Goal: Task Accomplishment & Management: Complete application form

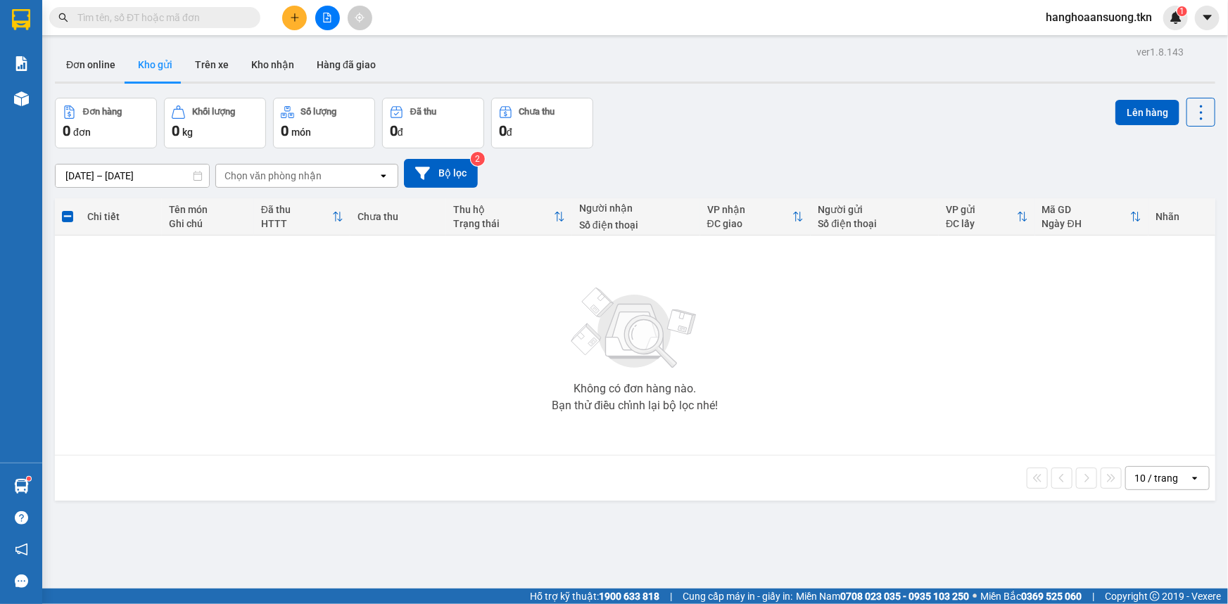
click at [161, 63] on button "Kho gửi" at bounding box center [155, 65] width 57 height 34
click at [167, 63] on button "Kho gửi" at bounding box center [155, 65] width 57 height 34
click at [149, 18] on input "text" at bounding box center [160, 17] width 166 height 15
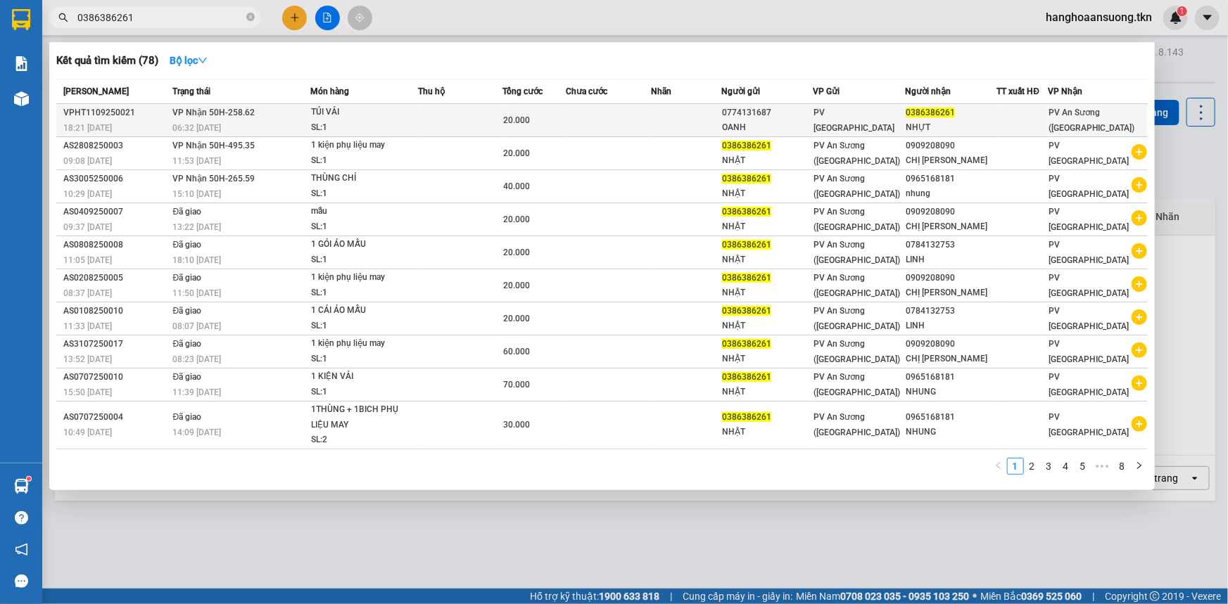
type input "0386386261"
click at [499, 119] on td at bounding box center [460, 120] width 84 height 33
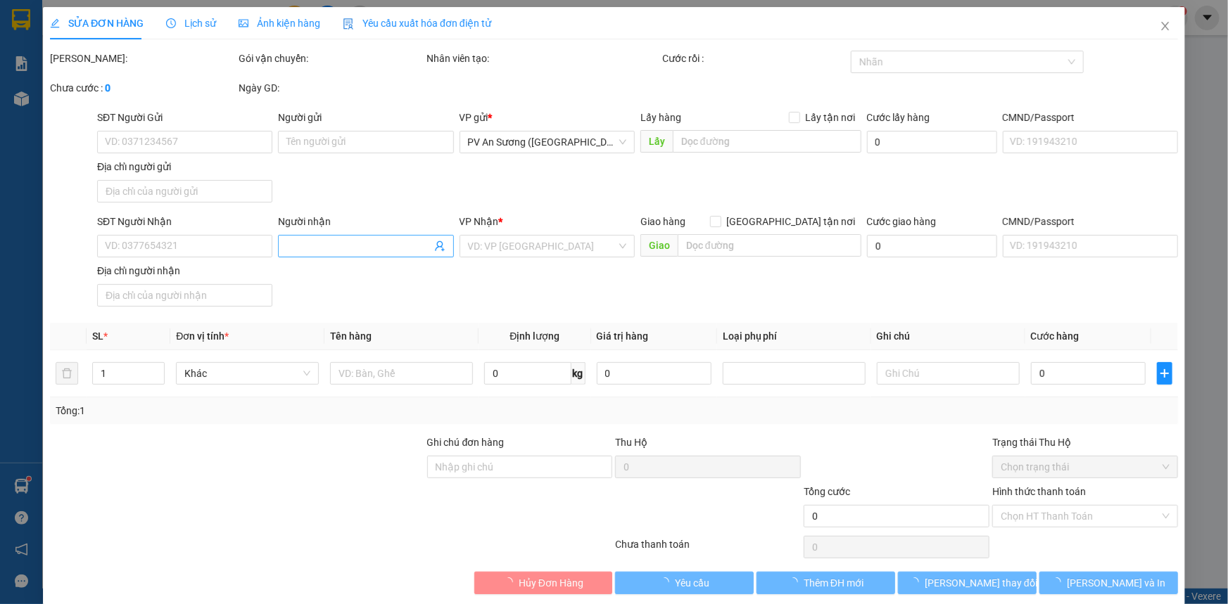
type input "0774131687"
type input "OANH"
type input "0386386261"
type input "NHỰT"
type input "20.000"
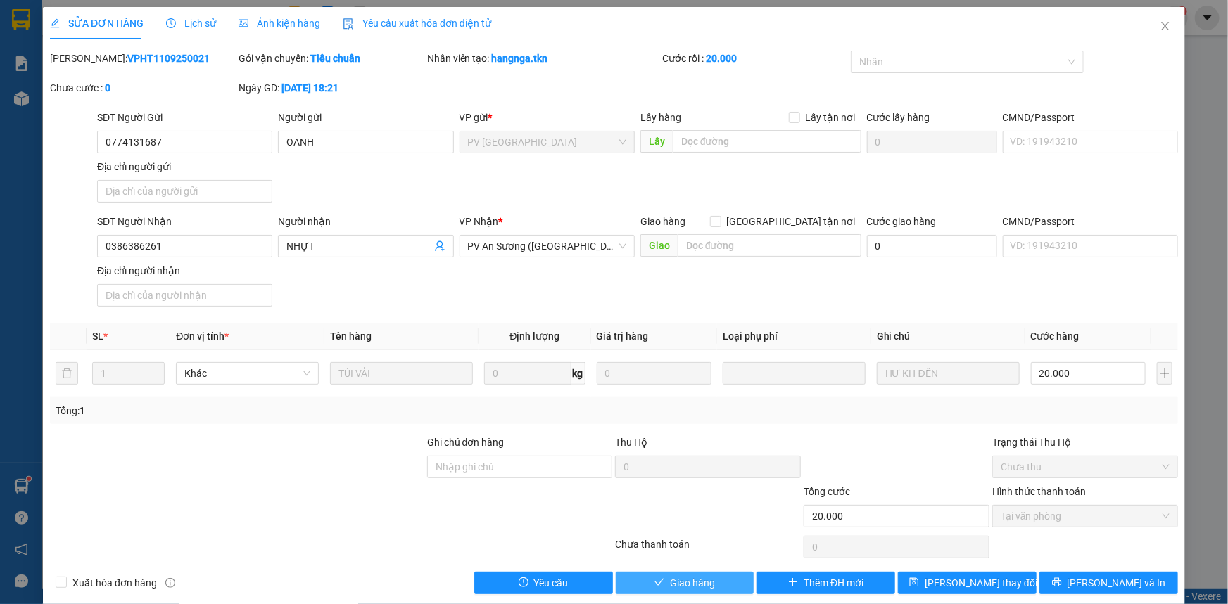
click at [671, 582] on span "Giao hàng" at bounding box center [692, 582] width 45 height 15
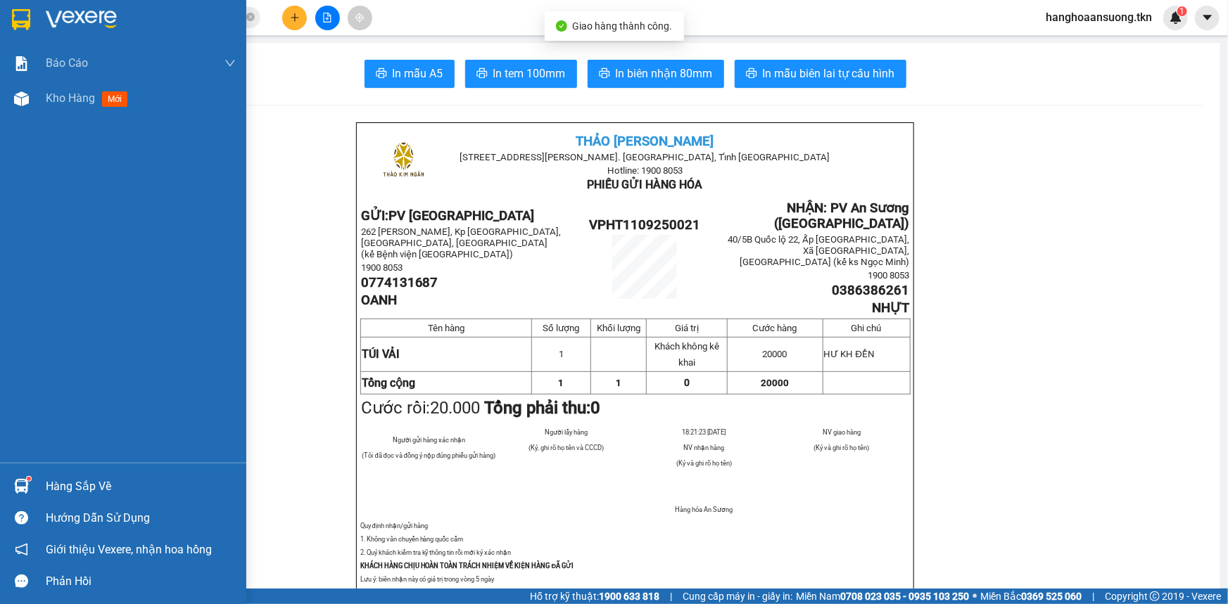
click at [43, 6] on div at bounding box center [123, 23] width 246 height 46
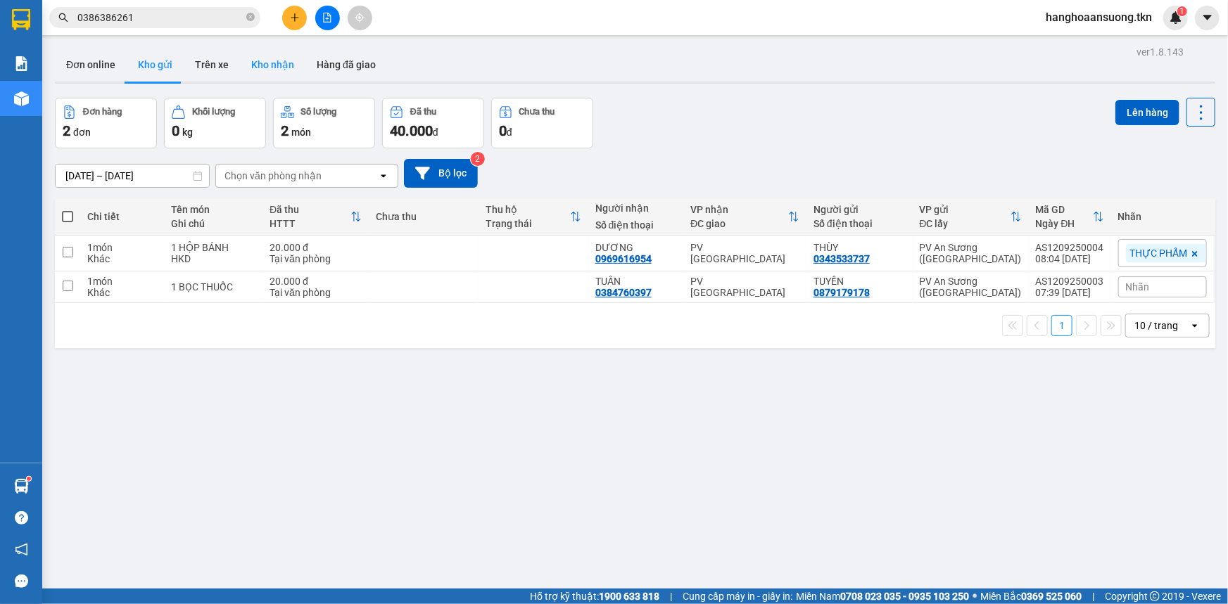
click at [258, 61] on button "Kho nhận" at bounding box center [272, 65] width 65 height 34
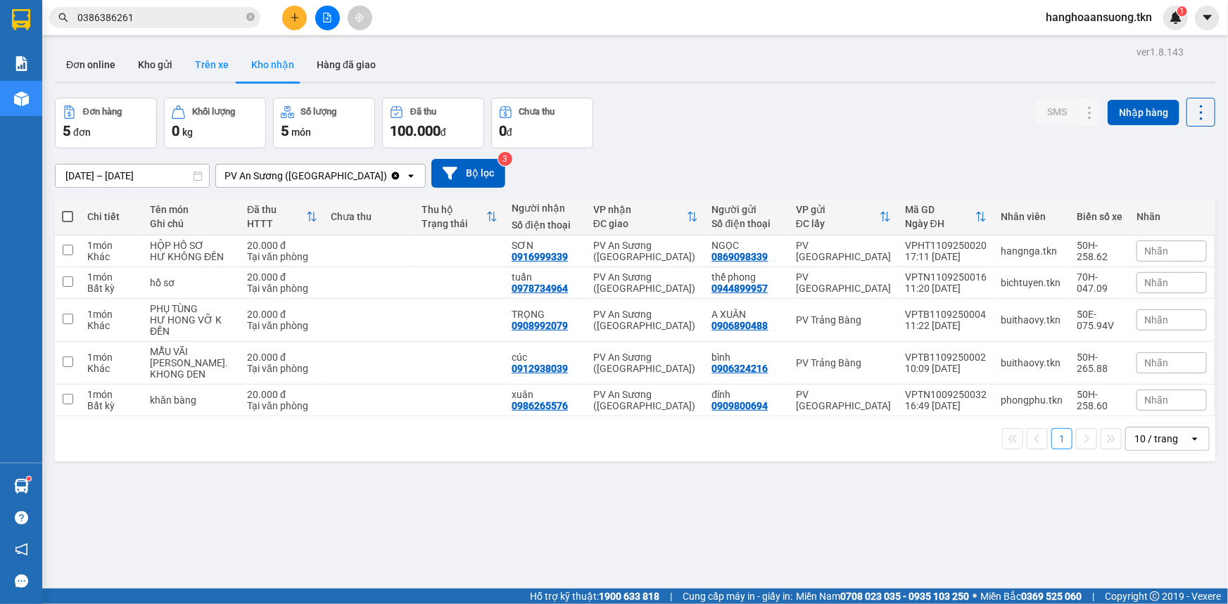
click at [212, 68] on button "Trên xe" at bounding box center [212, 65] width 56 height 34
type input "[DATE] – [DATE]"
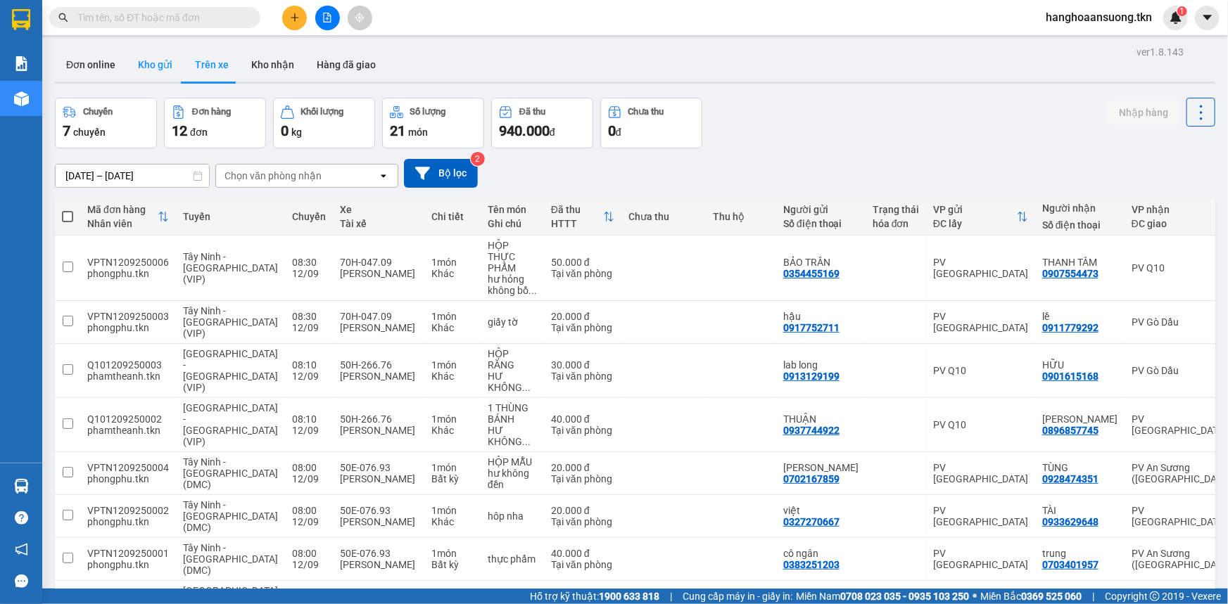
click at [148, 56] on button "Kho gửi" at bounding box center [155, 65] width 57 height 34
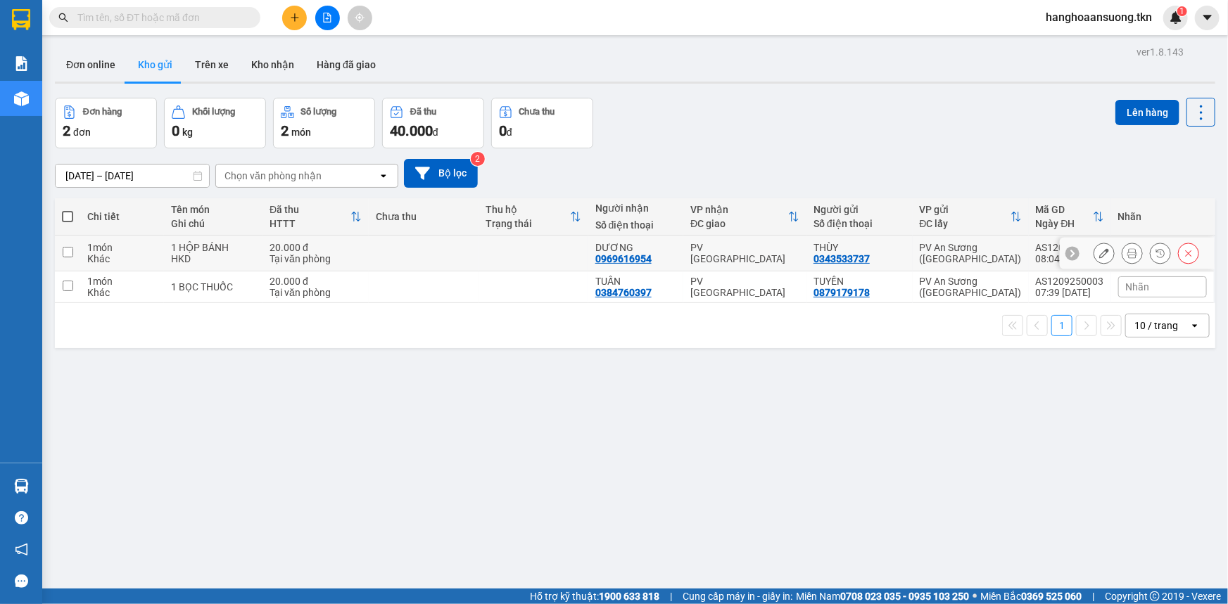
click at [68, 253] on input "checkbox" at bounding box center [68, 252] width 11 height 11
checkbox input "true"
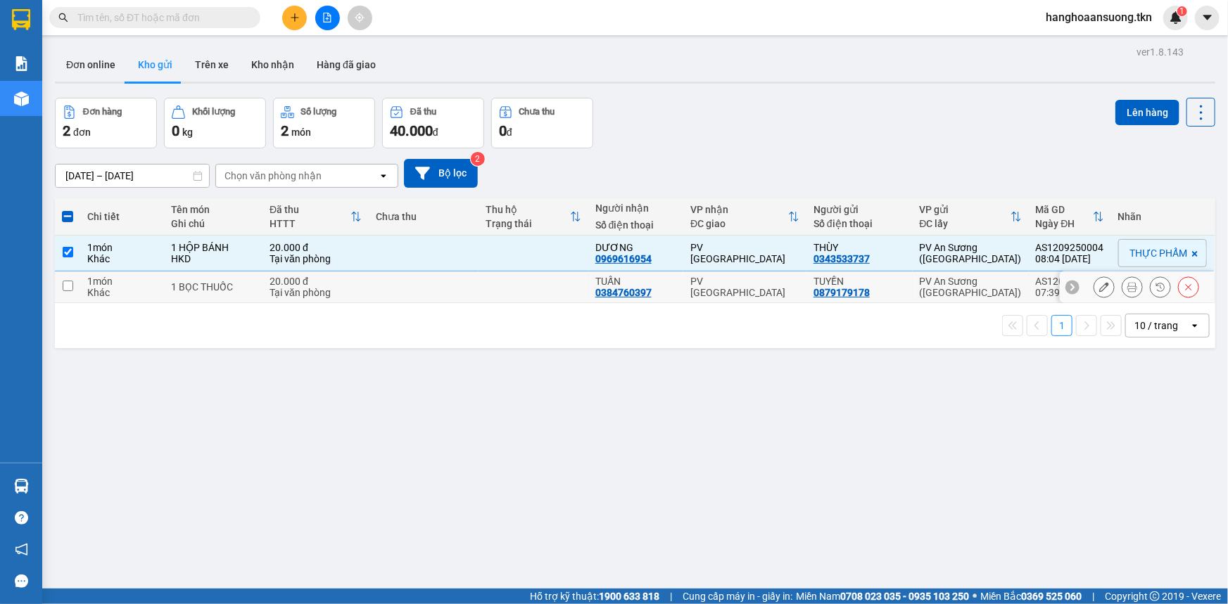
click at [65, 284] on input "checkbox" at bounding box center [68, 286] width 11 height 11
checkbox input "true"
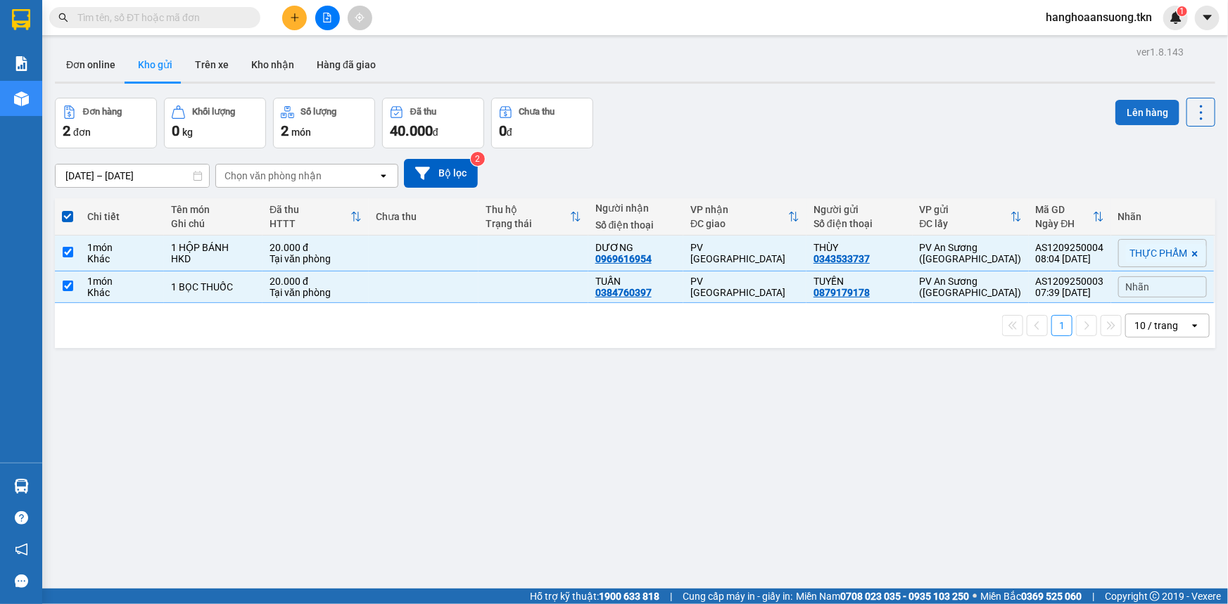
click at [1135, 112] on button "Lên hàng" at bounding box center [1147, 112] width 64 height 25
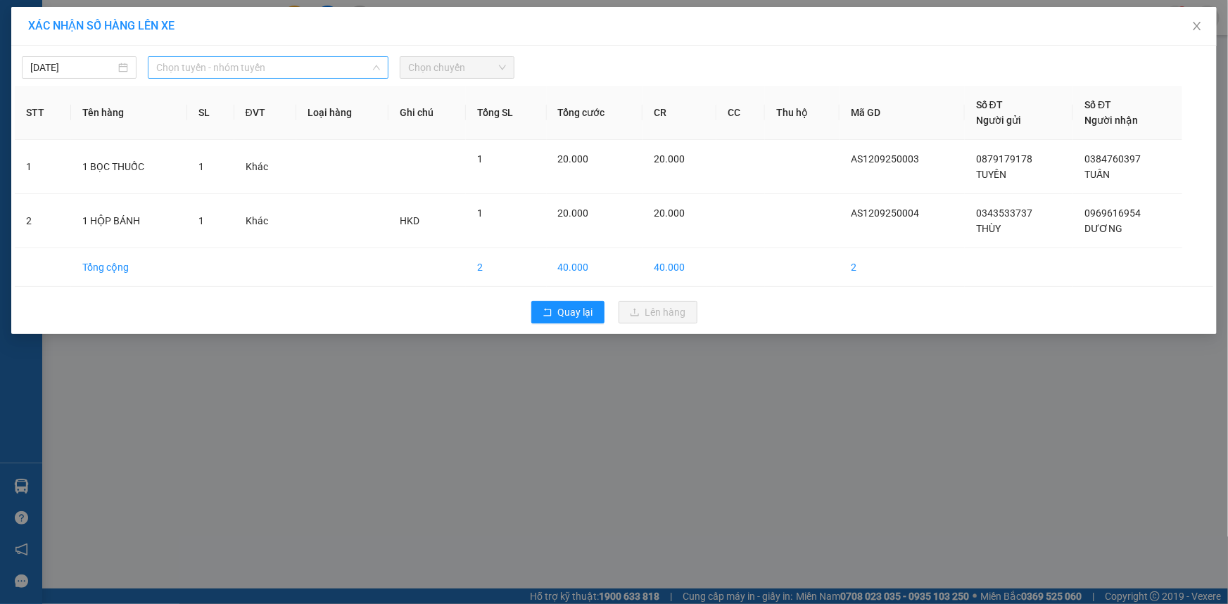
click at [279, 63] on span "Chọn tuyến - nhóm tuyến" at bounding box center [268, 67] width 224 height 21
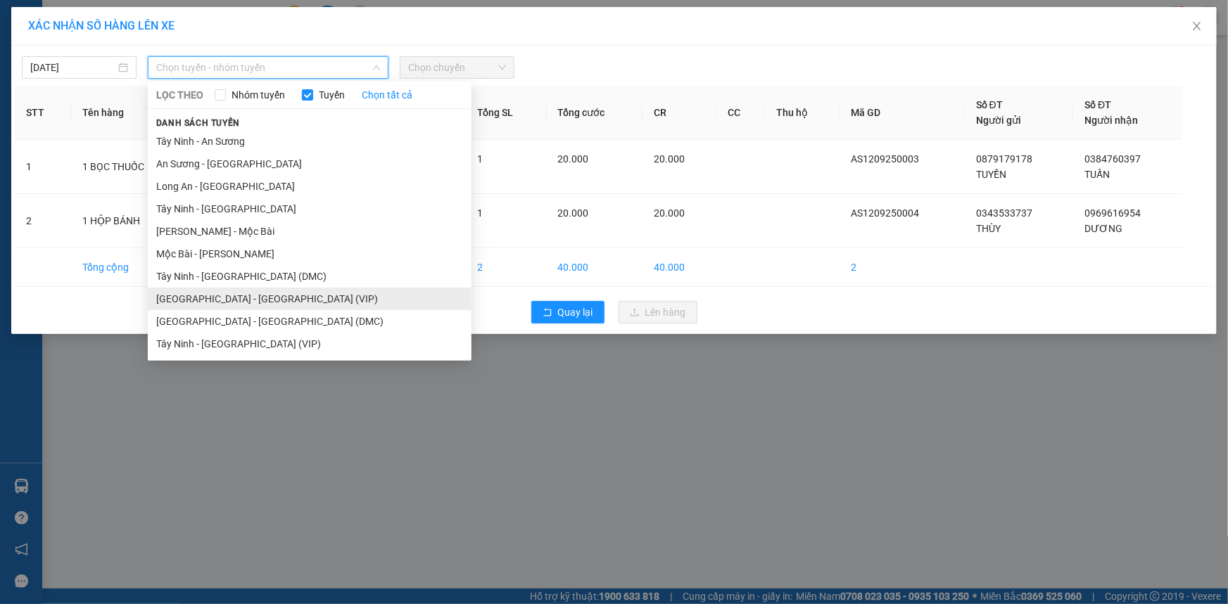
click at [219, 300] on li "[GEOGRAPHIC_DATA] - [GEOGRAPHIC_DATA] (VIP)" at bounding box center [310, 299] width 324 height 23
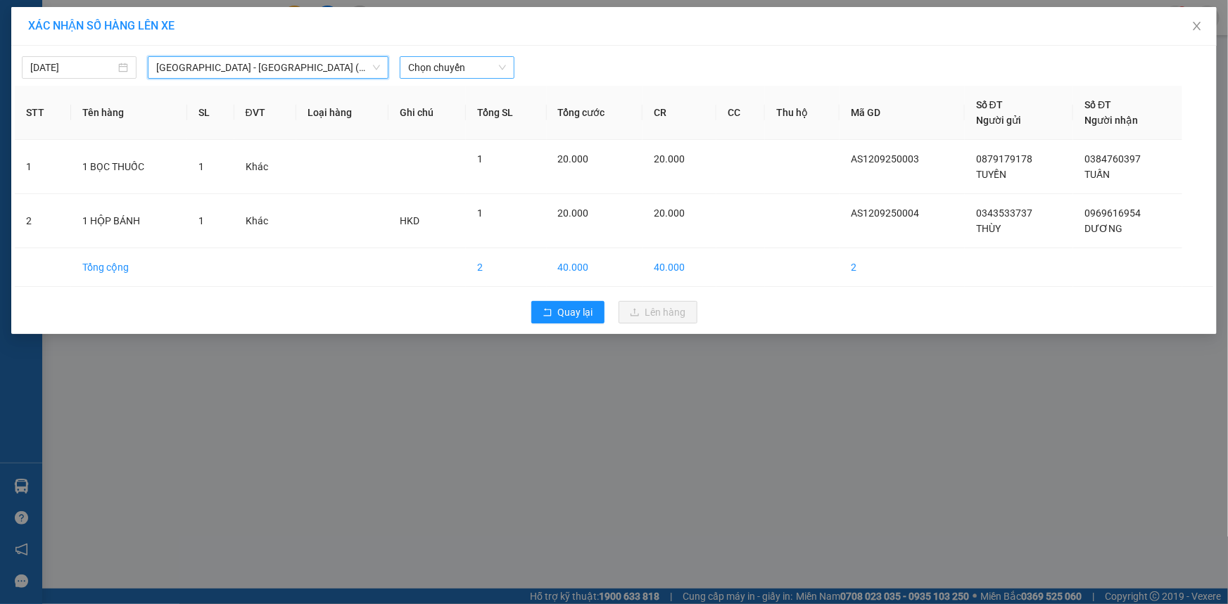
click at [443, 77] on span "Chọn chuyến" at bounding box center [457, 67] width 98 height 21
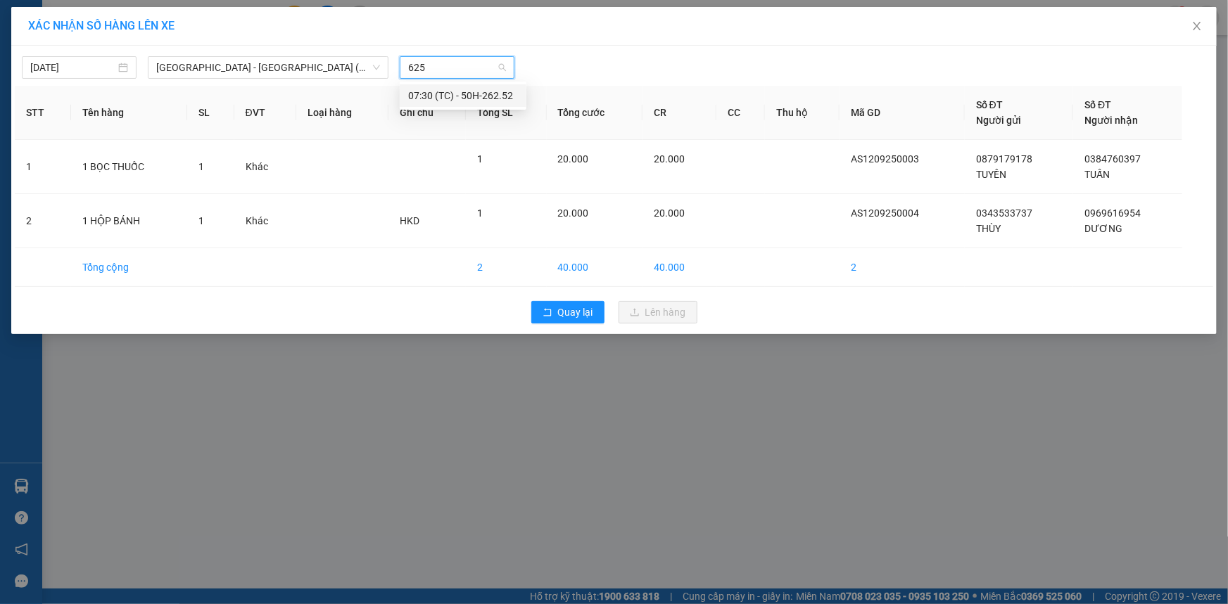
type input "6252"
click at [488, 98] on div "07:30 (TC) - 50H-262.52" at bounding box center [463, 95] width 110 height 15
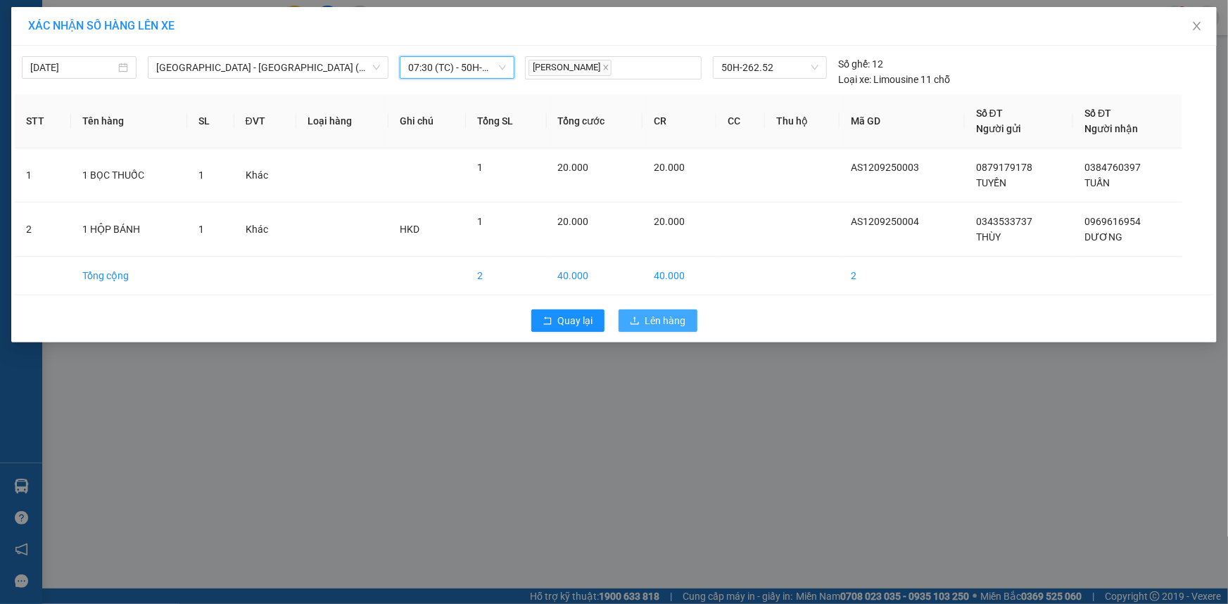
click at [666, 318] on span "Lên hàng" at bounding box center [665, 320] width 41 height 15
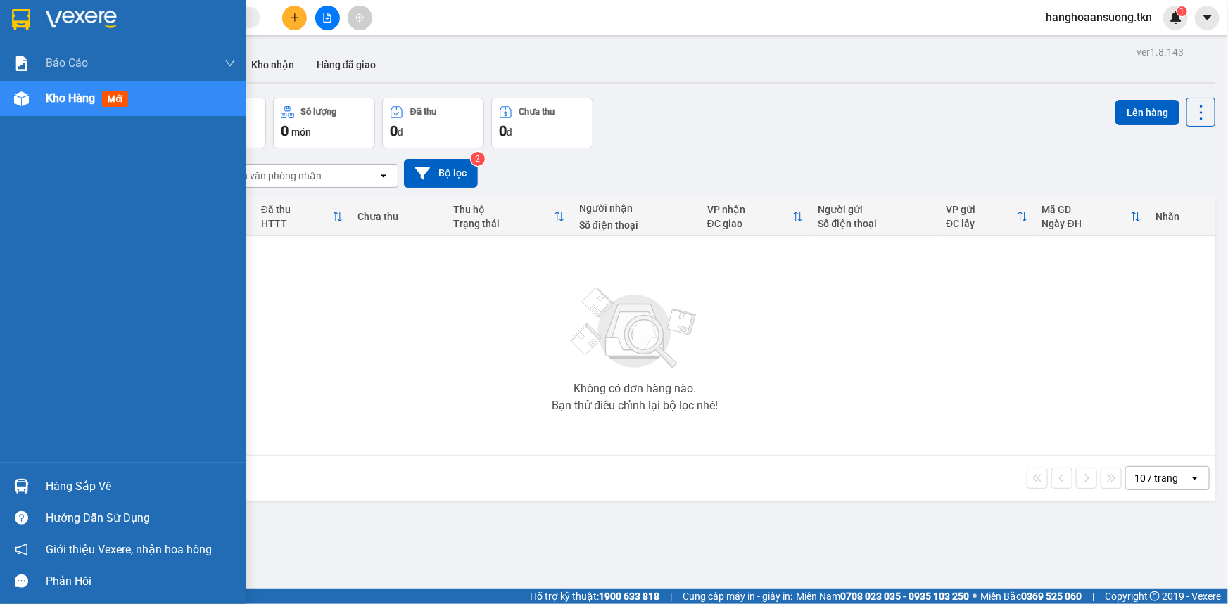
click at [83, 488] on div "Hàng sắp về" at bounding box center [141, 486] width 190 height 21
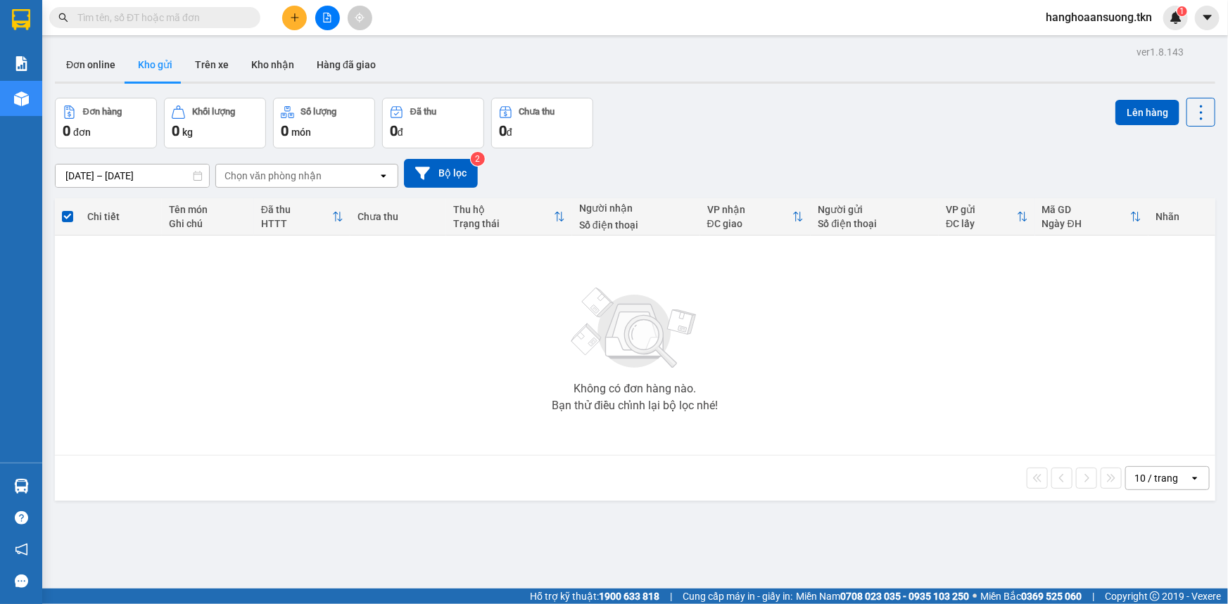
click at [309, 296] on section "Kết quả tìm kiếm ( 0 ) Bộ lọc No Data hanghoaansuong.tkn 1 Báo cáo Mẫu 1: Báo c…" at bounding box center [614, 302] width 1228 height 604
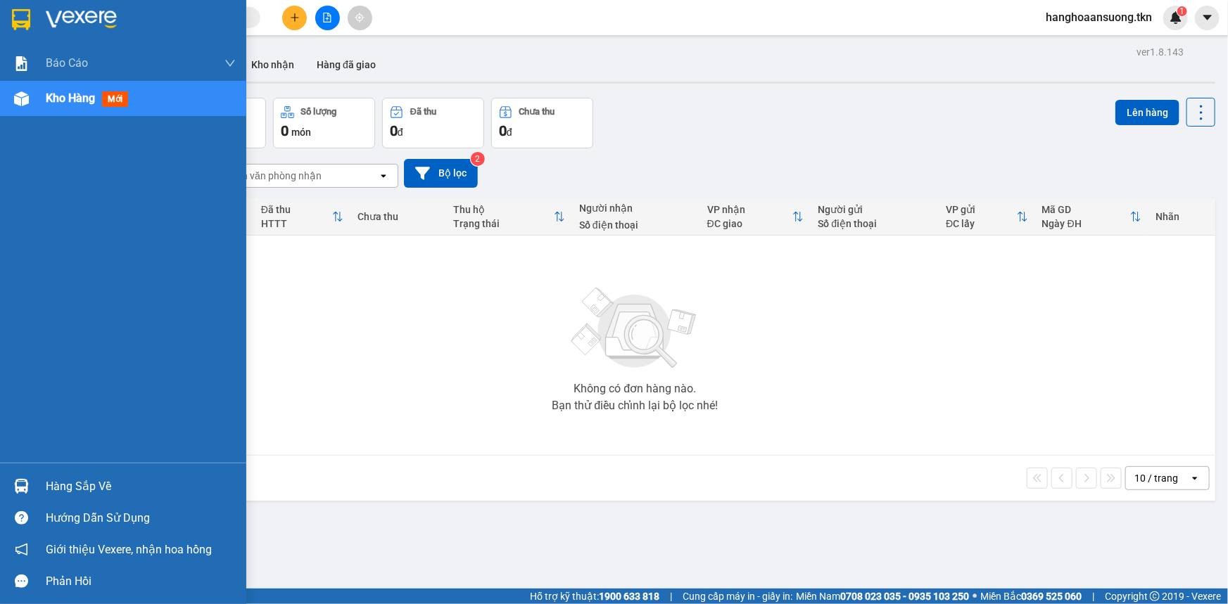
click at [89, 471] on div "Hàng sắp về" at bounding box center [123, 487] width 246 height 32
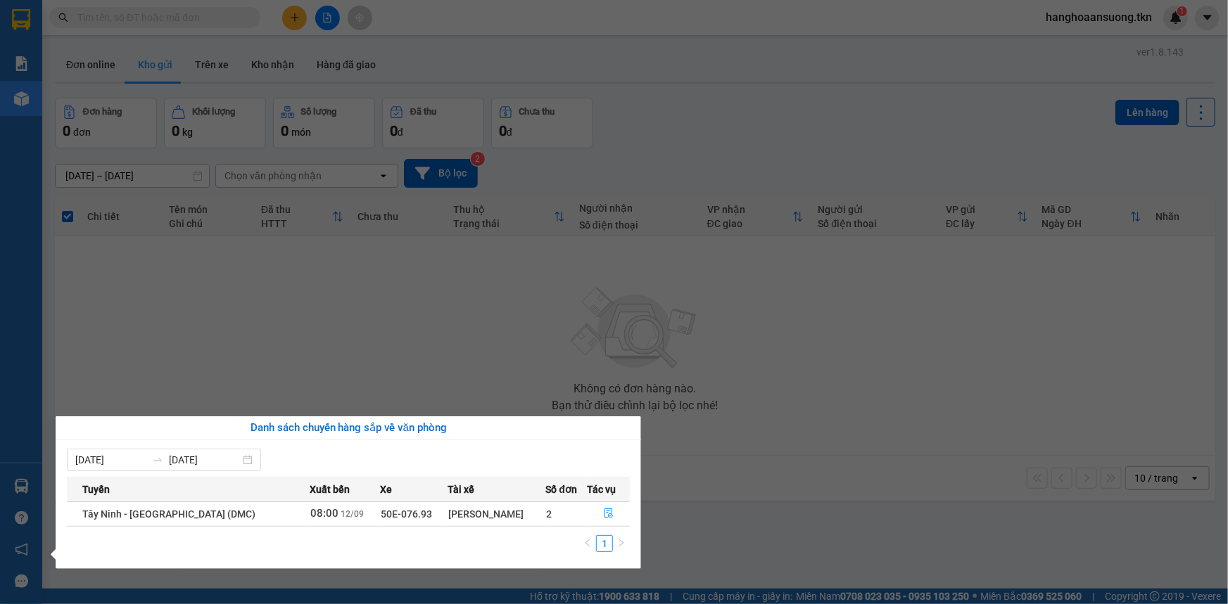
click at [303, 312] on section "Kết quả tìm kiếm ( 0 ) Bộ lọc No Data hanghoaansuong.tkn 1 Báo cáo Mẫu 1: Báo c…" at bounding box center [614, 302] width 1228 height 604
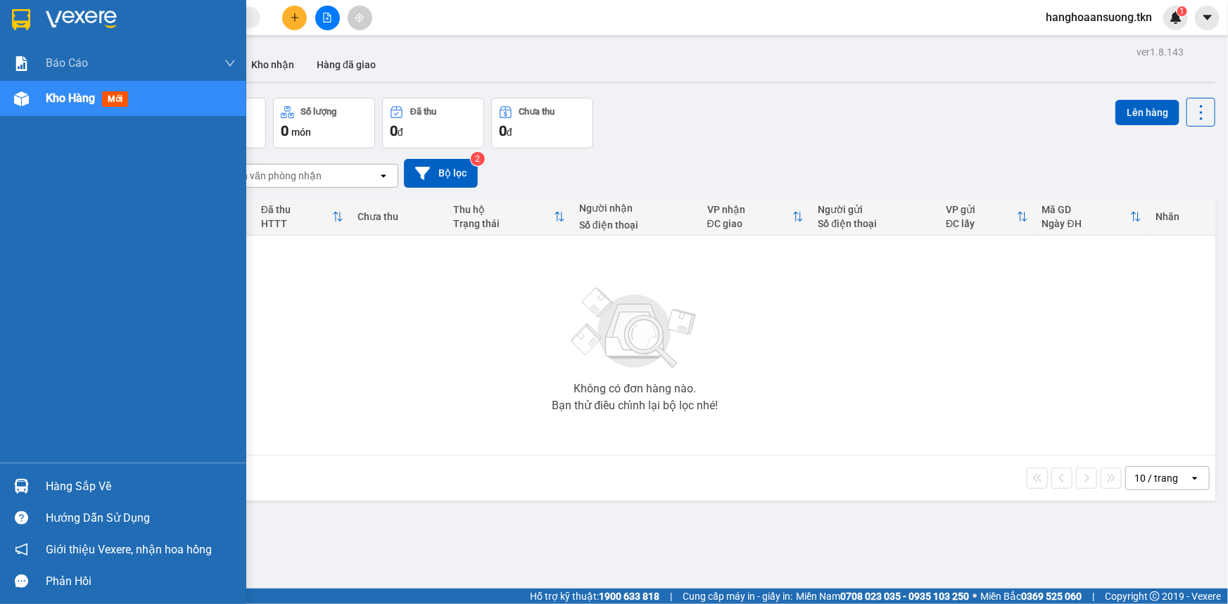
click at [69, 485] on div "Hàng sắp về" at bounding box center [141, 486] width 190 height 21
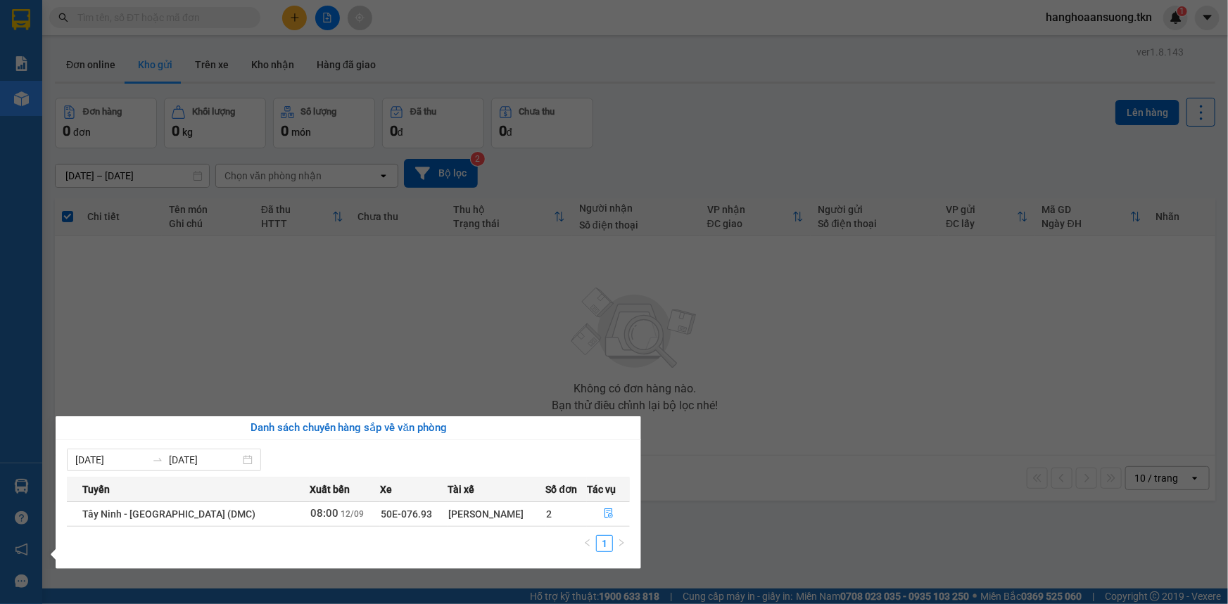
click at [249, 336] on section "Kết quả tìm kiếm ( 0 ) Bộ lọc No Data hanghoaansuong.tkn 1 Báo cáo Mẫu 1: Báo c…" at bounding box center [614, 302] width 1228 height 604
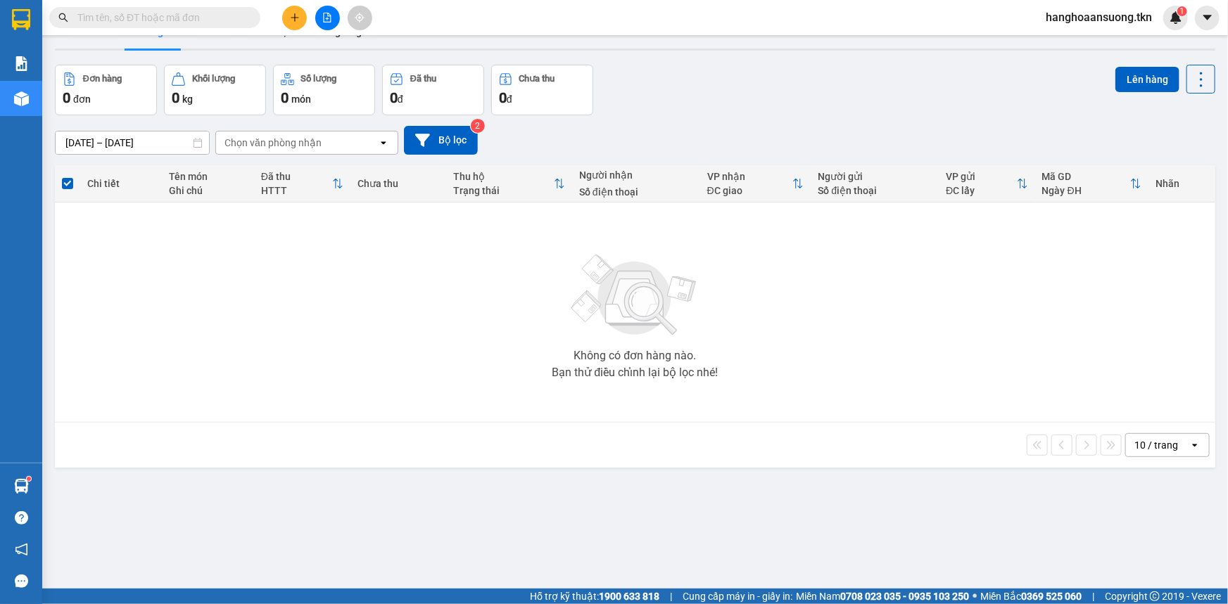
scroll to position [63, 0]
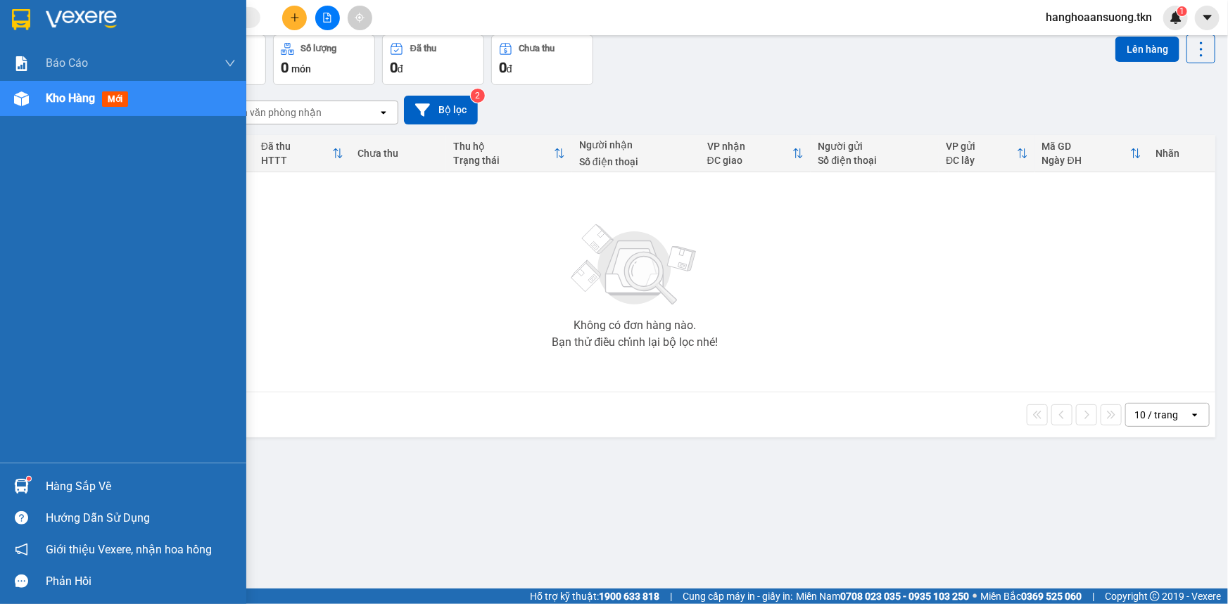
click at [88, 484] on div "Hàng sắp về" at bounding box center [141, 486] width 190 height 21
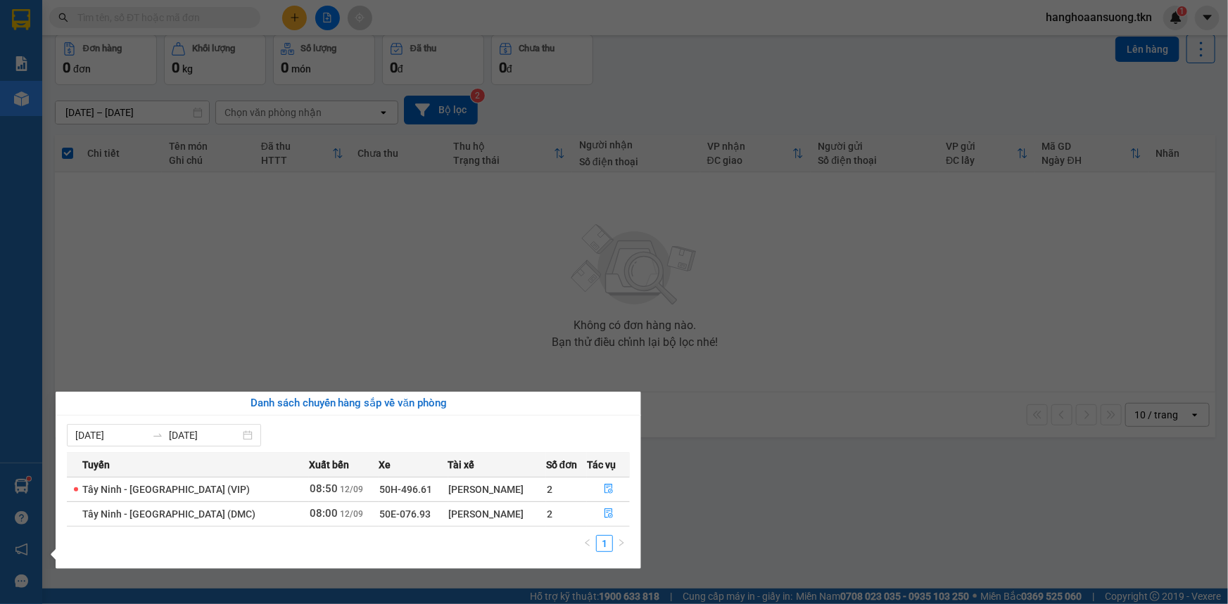
click at [358, 272] on section "Kết quả tìm kiếm ( 0 ) Bộ lọc No Data hanghoaansuong.tkn 1 Báo cáo Mẫu 1: Báo c…" at bounding box center [614, 302] width 1228 height 604
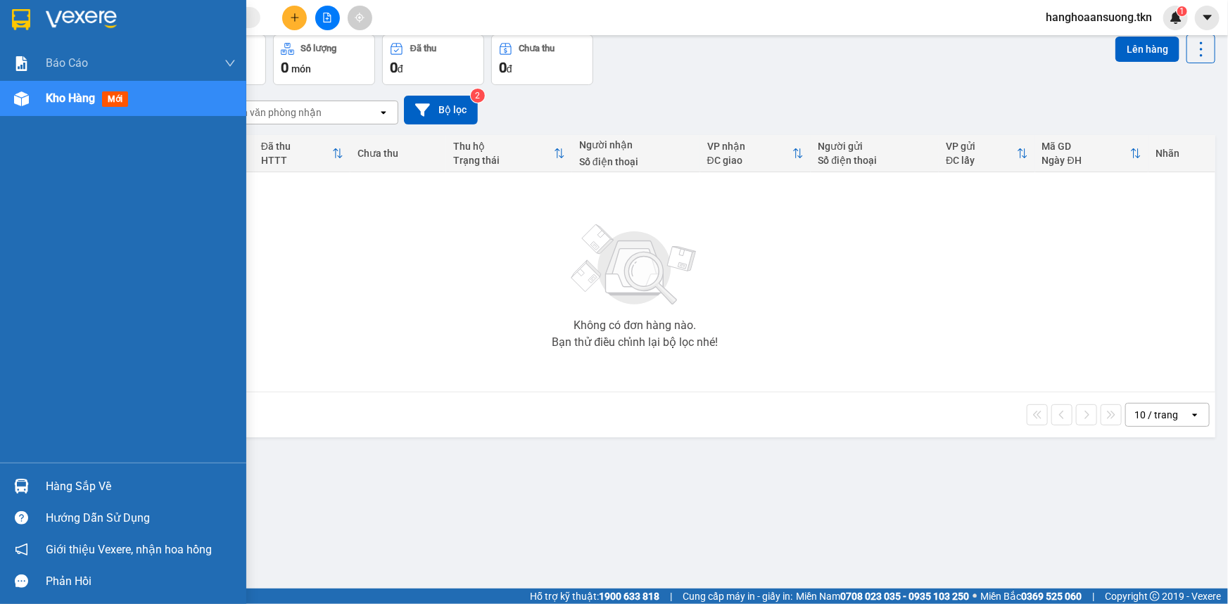
click at [78, 483] on div "Hàng sắp về" at bounding box center [141, 486] width 190 height 21
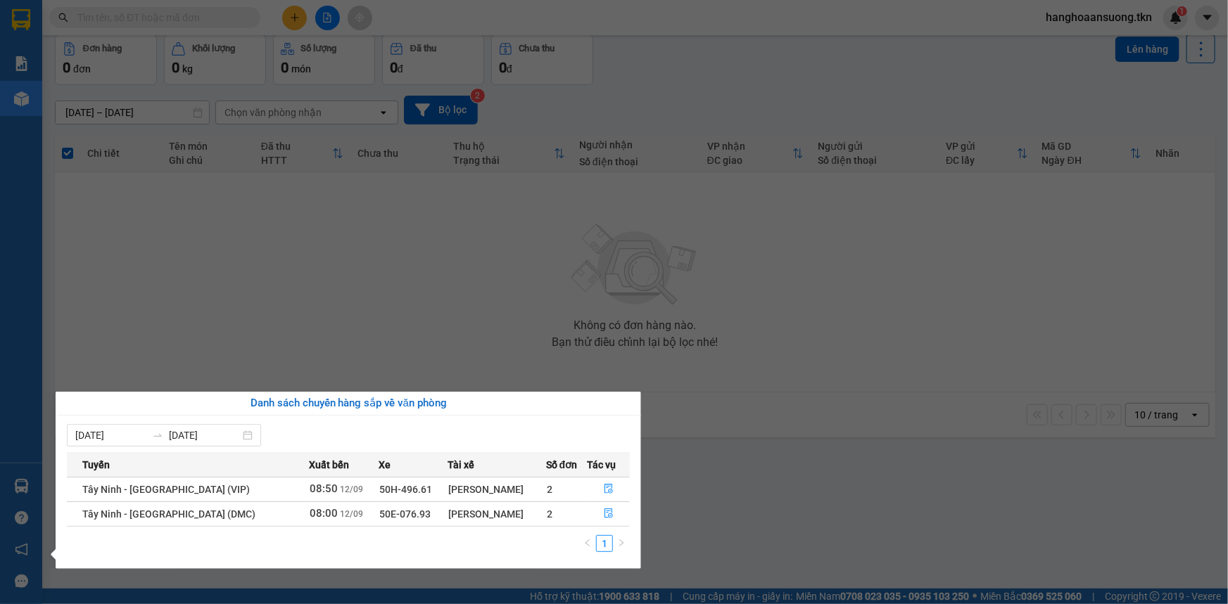
click at [381, 249] on section "Kết quả tìm kiếm ( 0 ) Bộ lọc No Data hanghoaansuong.tkn 1 Báo cáo Mẫu 1: Báo c…" at bounding box center [614, 302] width 1228 height 604
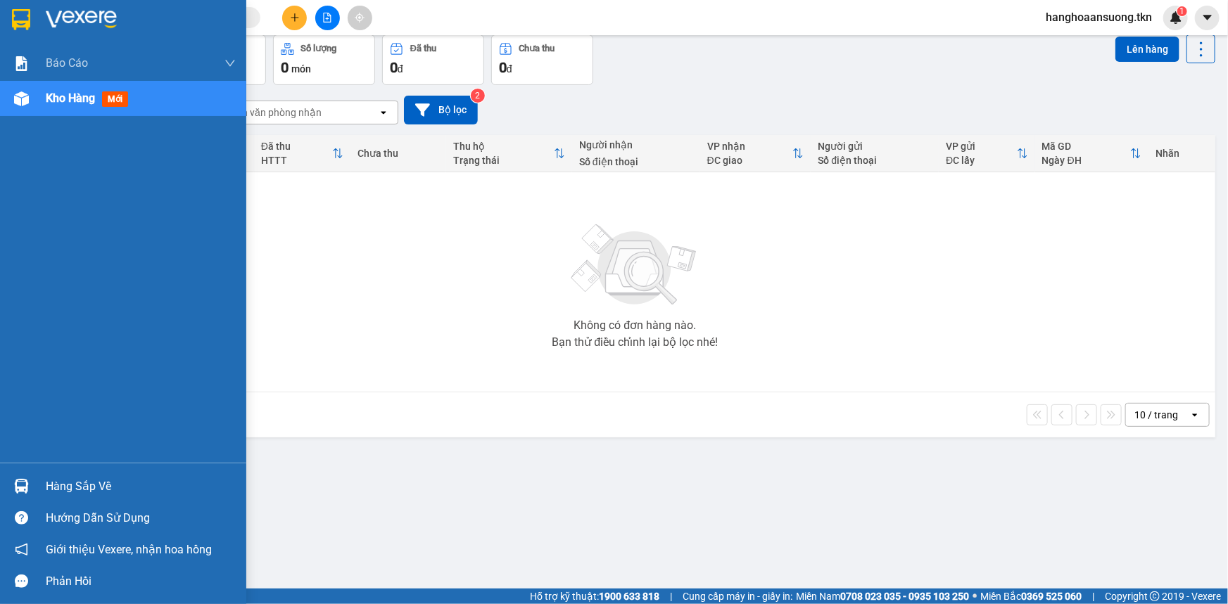
click at [20, 484] on img at bounding box center [21, 486] width 15 height 15
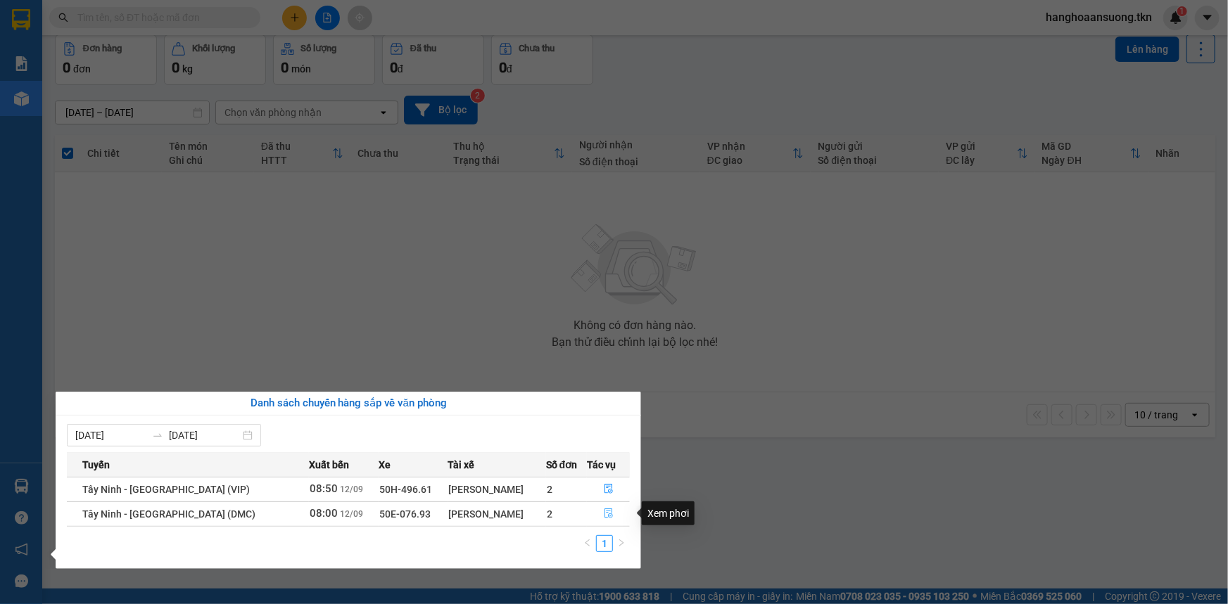
click at [610, 512] on icon "file-done" at bounding box center [609, 514] width 10 height 10
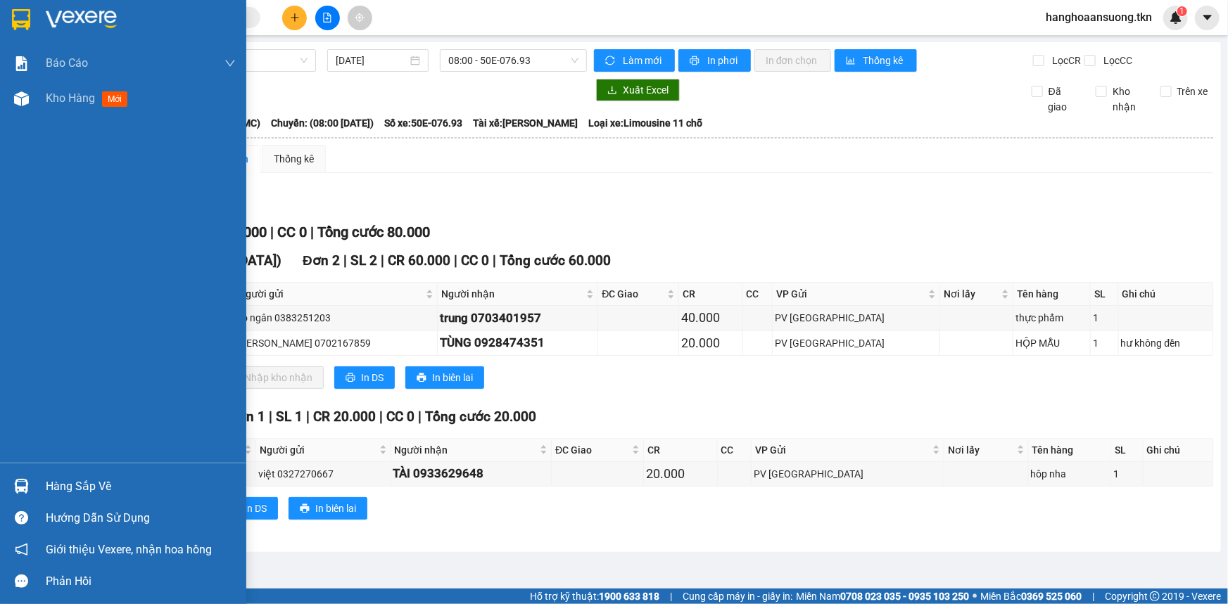
click at [22, 480] on img at bounding box center [21, 486] width 15 height 15
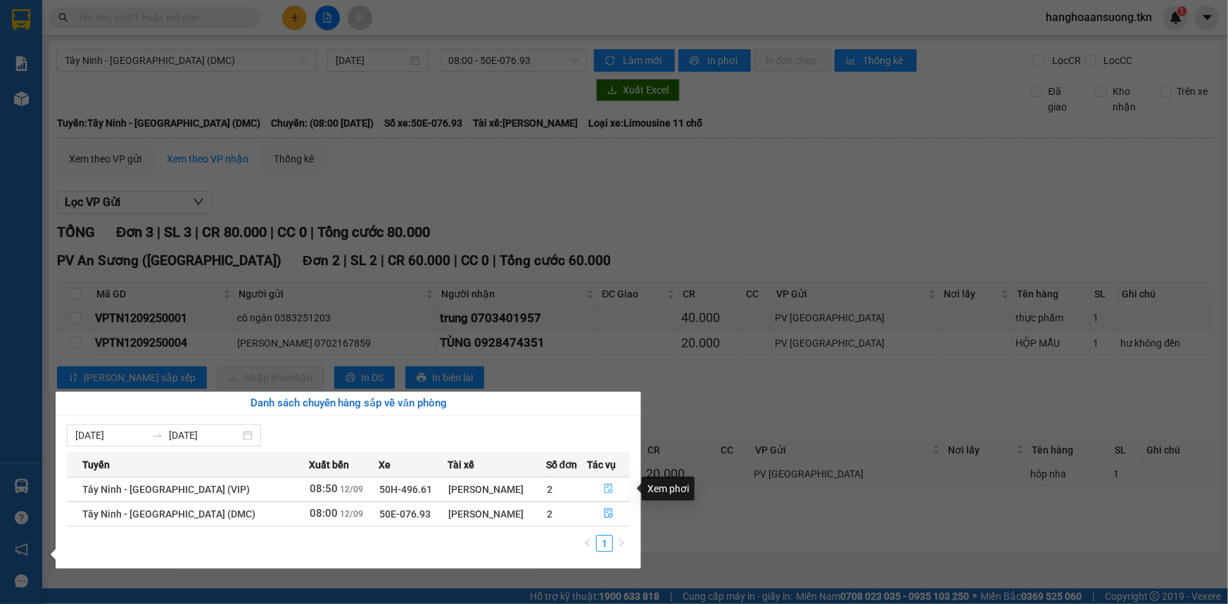
click at [602, 483] on button "button" at bounding box center [608, 489] width 42 height 23
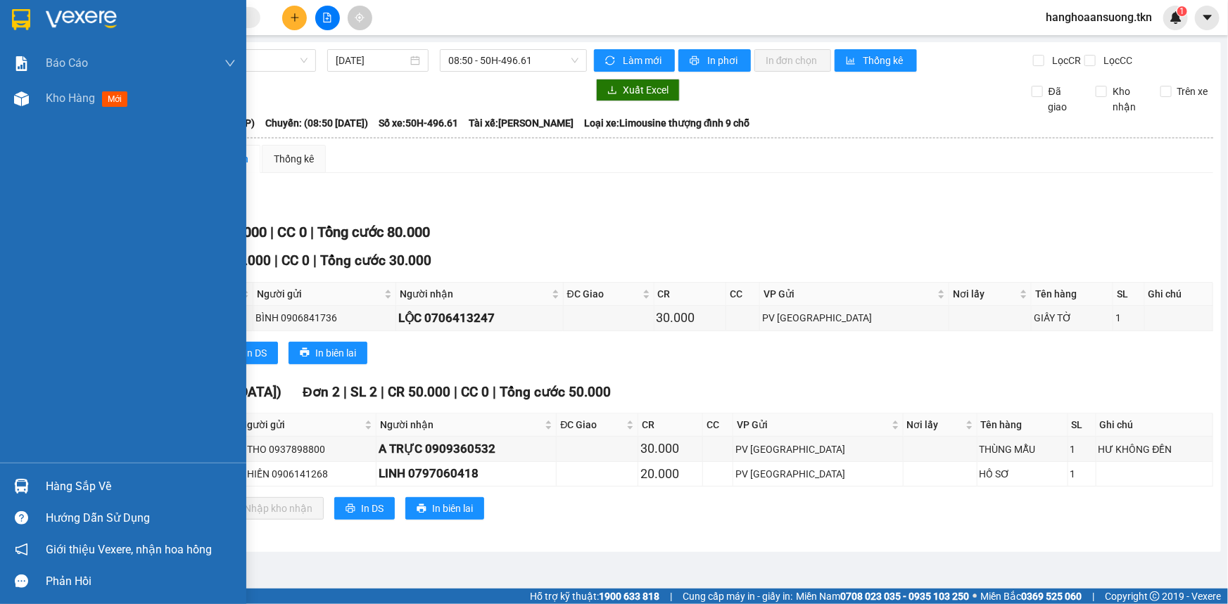
click at [16, 15] on img at bounding box center [21, 19] width 18 height 21
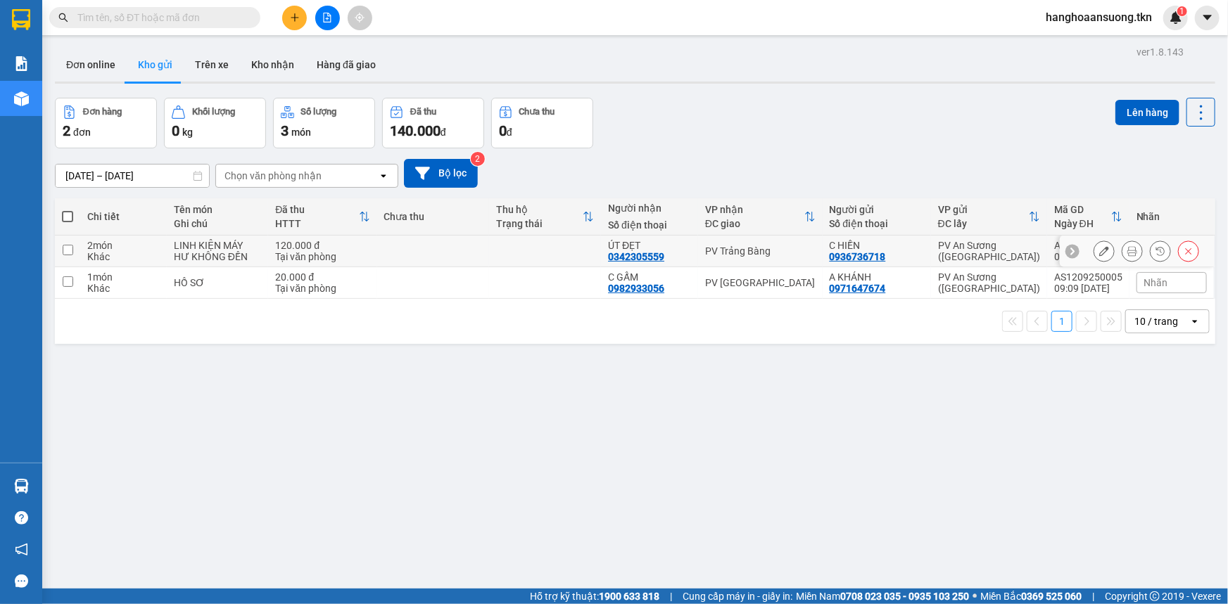
click at [907, 250] on div "C HIỀN" at bounding box center [876, 245] width 94 height 11
checkbox input "true"
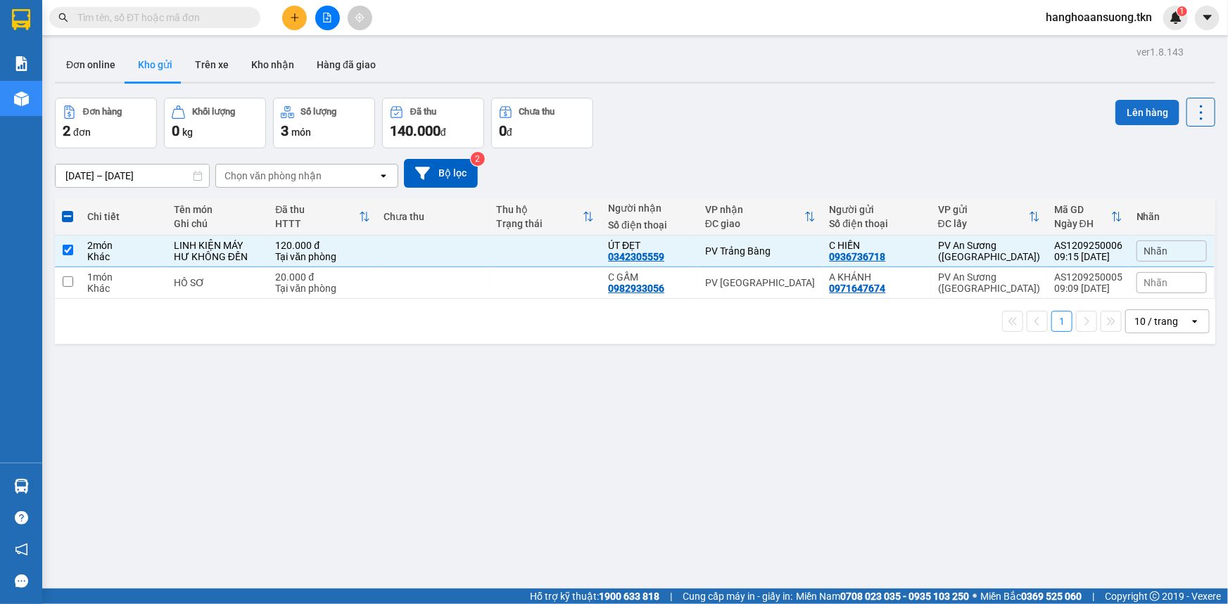
click at [1140, 111] on button "Lên hàng" at bounding box center [1147, 112] width 64 height 25
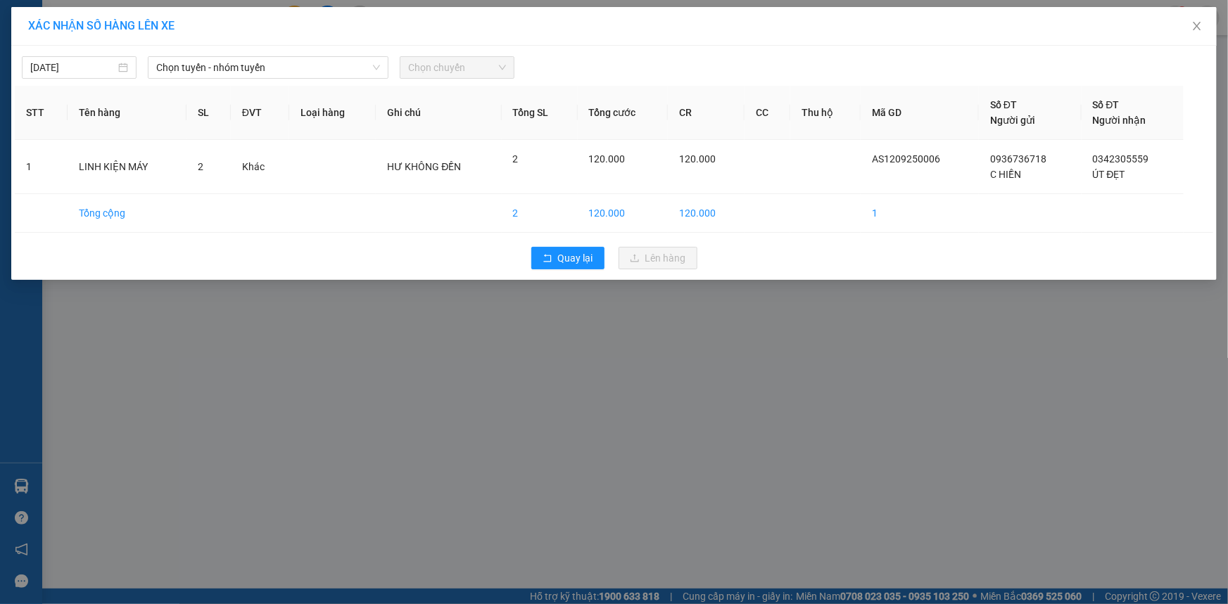
click at [290, 52] on div "[DATE] Chọn tuyến - nhóm tuyến Chọn chuyến" at bounding box center [614, 64] width 1198 height 30
click at [281, 70] on span "Chọn tuyến - nhóm tuyến" at bounding box center [268, 67] width 224 height 21
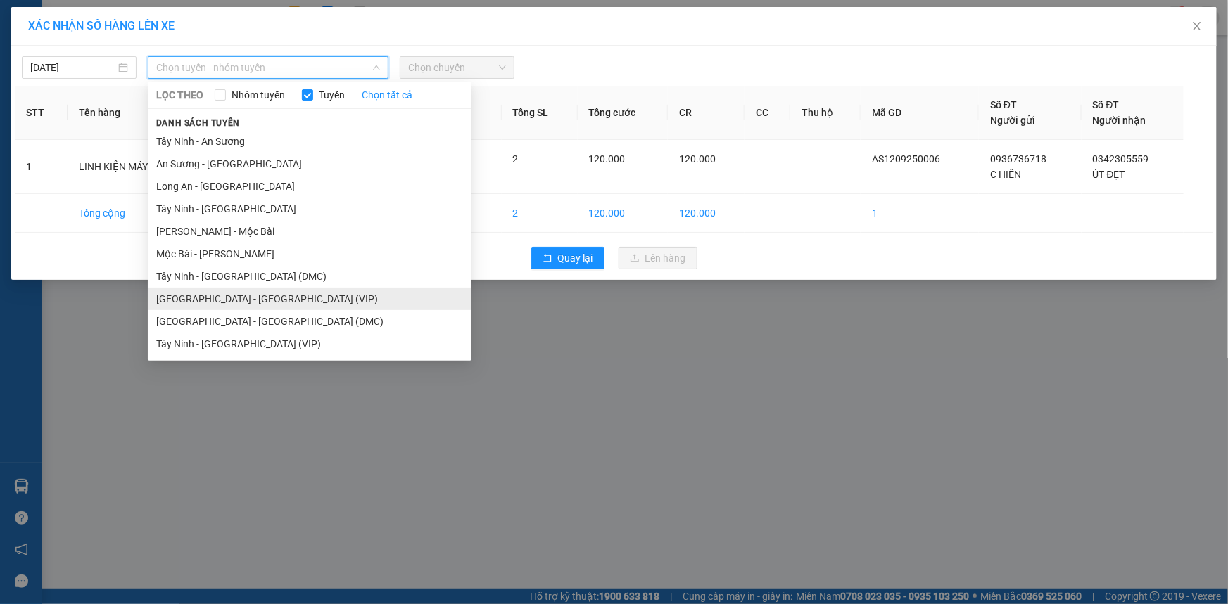
click at [301, 295] on li "[GEOGRAPHIC_DATA] - [GEOGRAPHIC_DATA] (VIP)" at bounding box center [310, 299] width 324 height 23
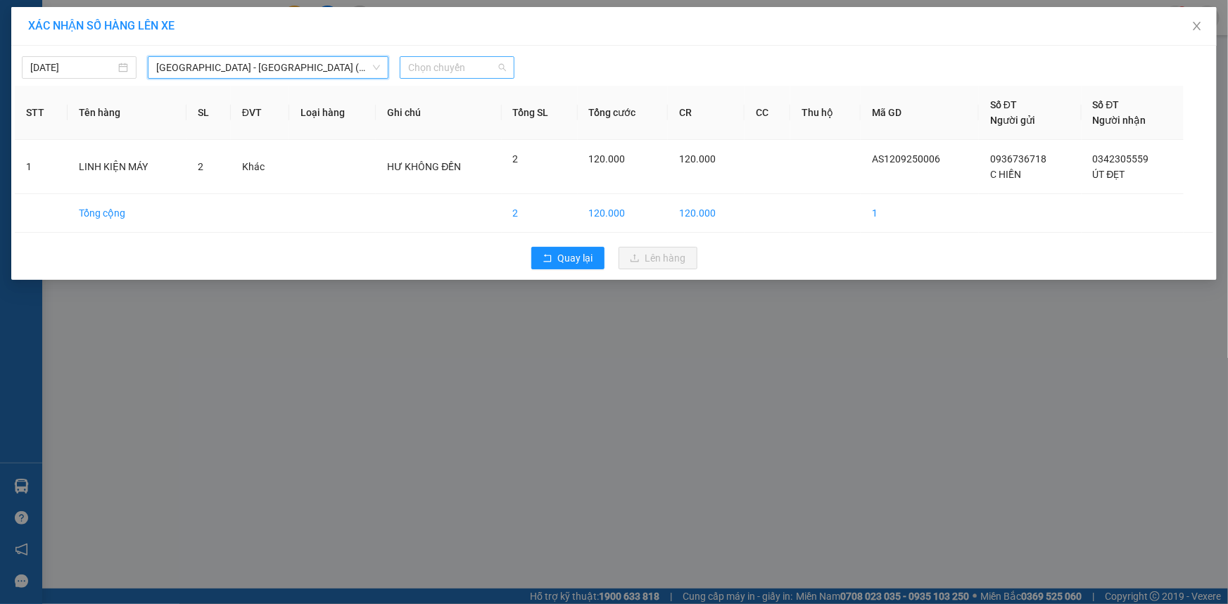
click at [450, 70] on span "Chọn chuyến" at bounding box center [457, 67] width 98 height 21
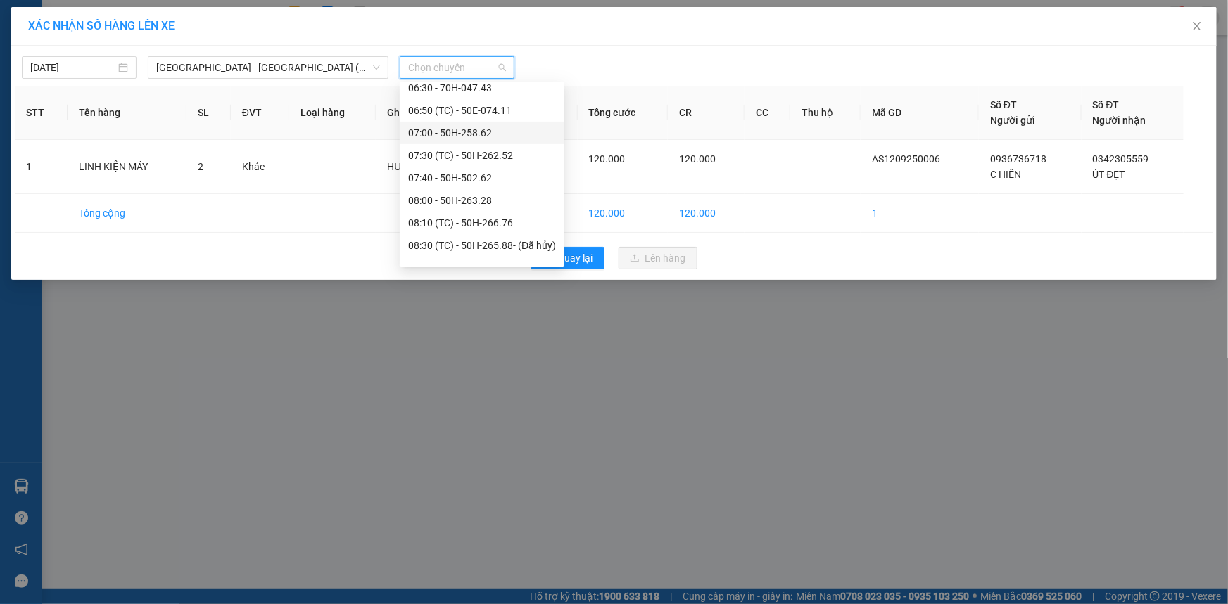
scroll to position [319, 0]
click at [504, 203] on div "08:40 - 70H-048.52" at bounding box center [482, 203] width 148 height 15
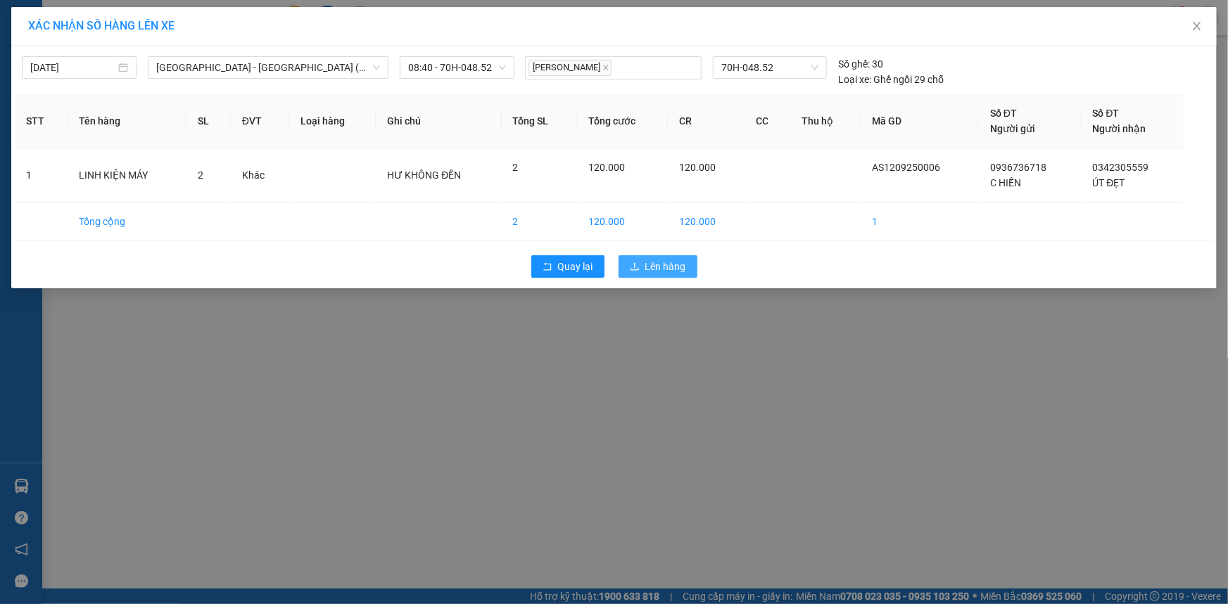
click at [661, 262] on span "Lên hàng" at bounding box center [665, 266] width 41 height 15
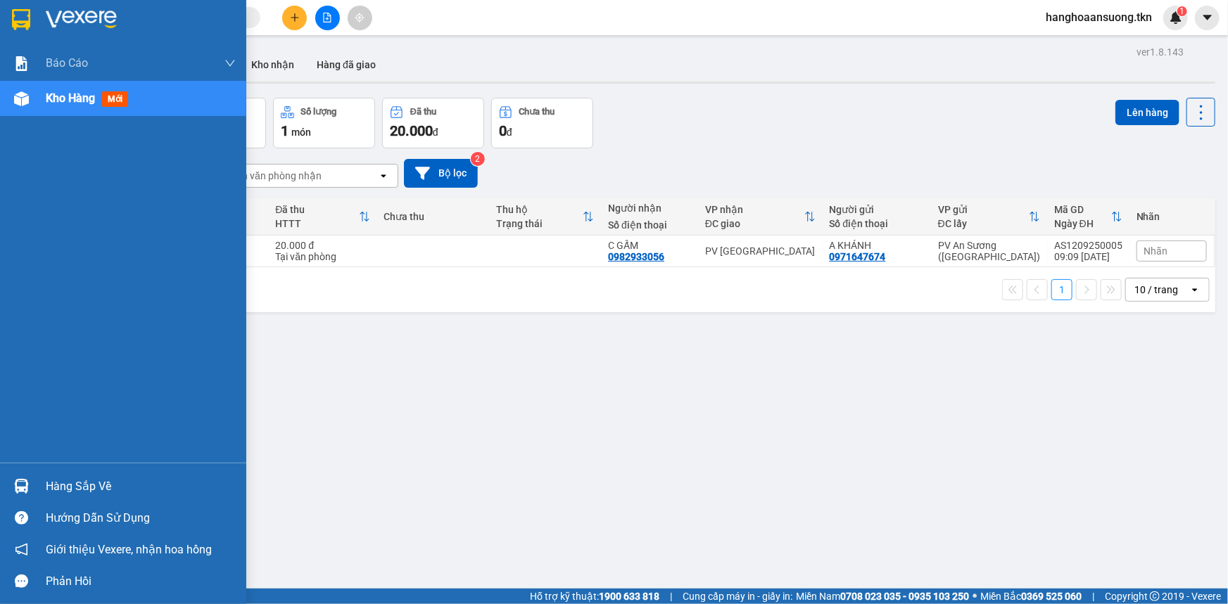
click at [96, 492] on div "Hàng sắp về" at bounding box center [141, 486] width 190 height 21
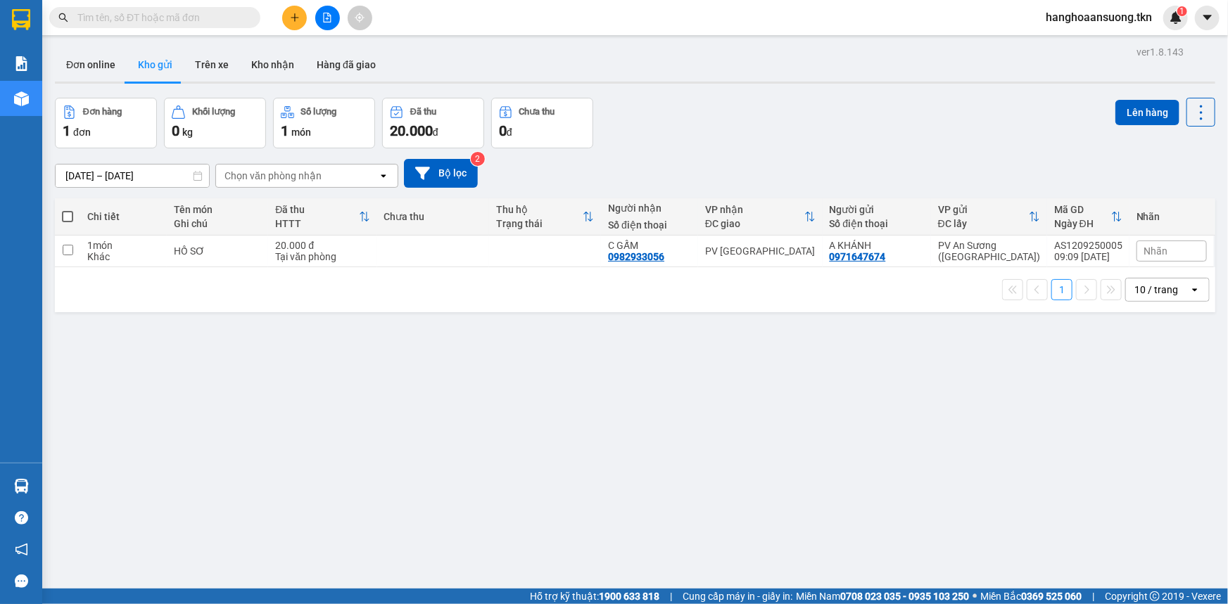
click at [836, 390] on section "Kết quả tìm kiếm ( 0 ) Bộ lọc No Data hanghoaansuong.tkn 1 Báo cáo Mẫu 1: Báo c…" at bounding box center [614, 302] width 1228 height 604
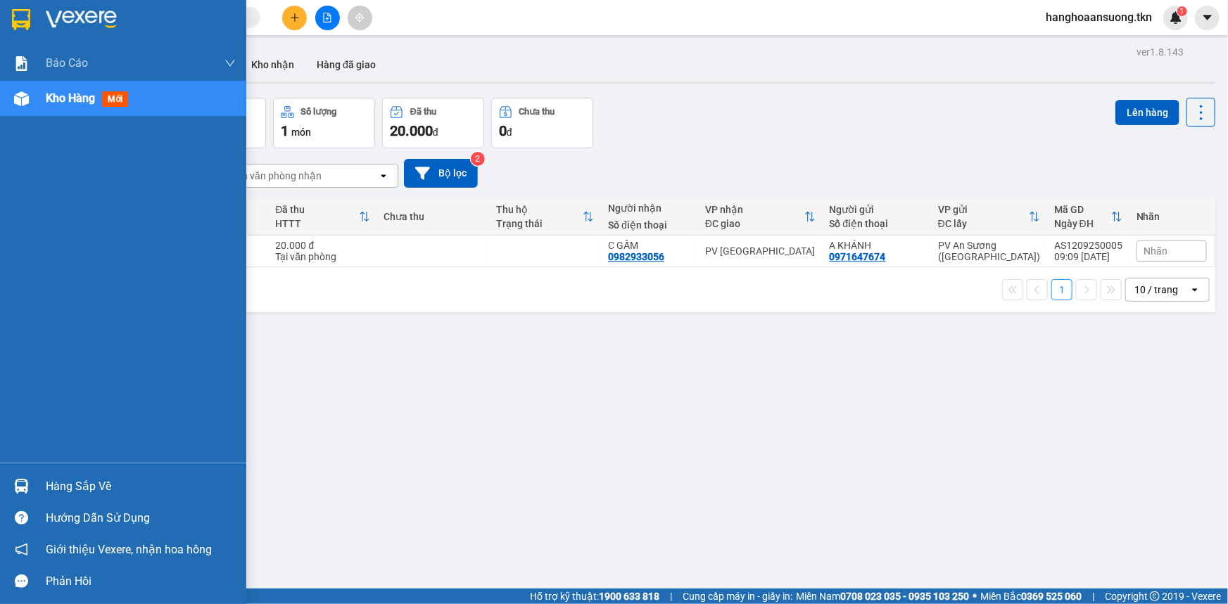
click at [113, 490] on div "Hàng sắp về" at bounding box center [141, 486] width 190 height 21
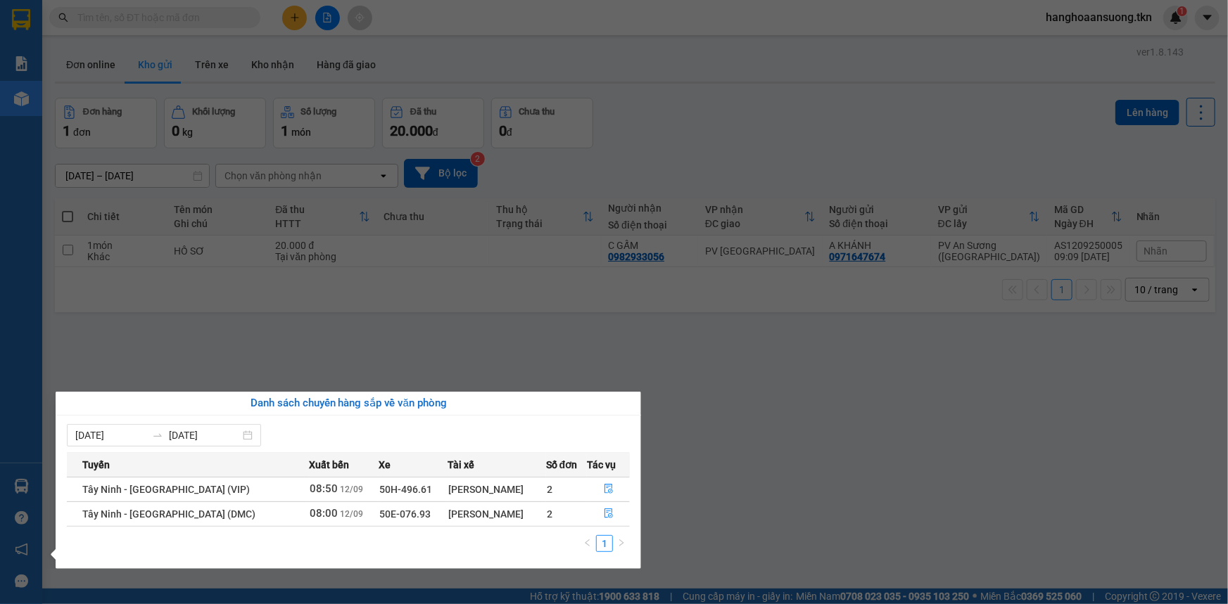
click at [329, 325] on section "Kết quả tìm kiếm ( 0 ) Bộ lọc No Data hanghoaansuong.tkn 1 Báo cáo Mẫu 1: Báo c…" at bounding box center [614, 302] width 1228 height 604
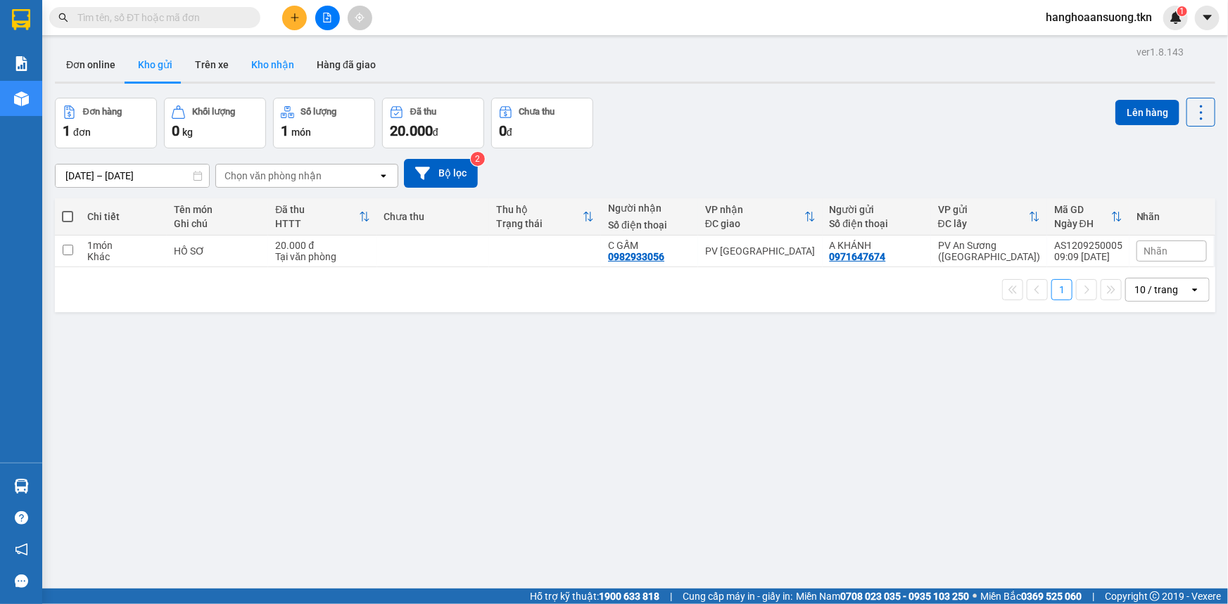
click at [272, 68] on button "Kho nhận" at bounding box center [272, 65] width 65 height 34
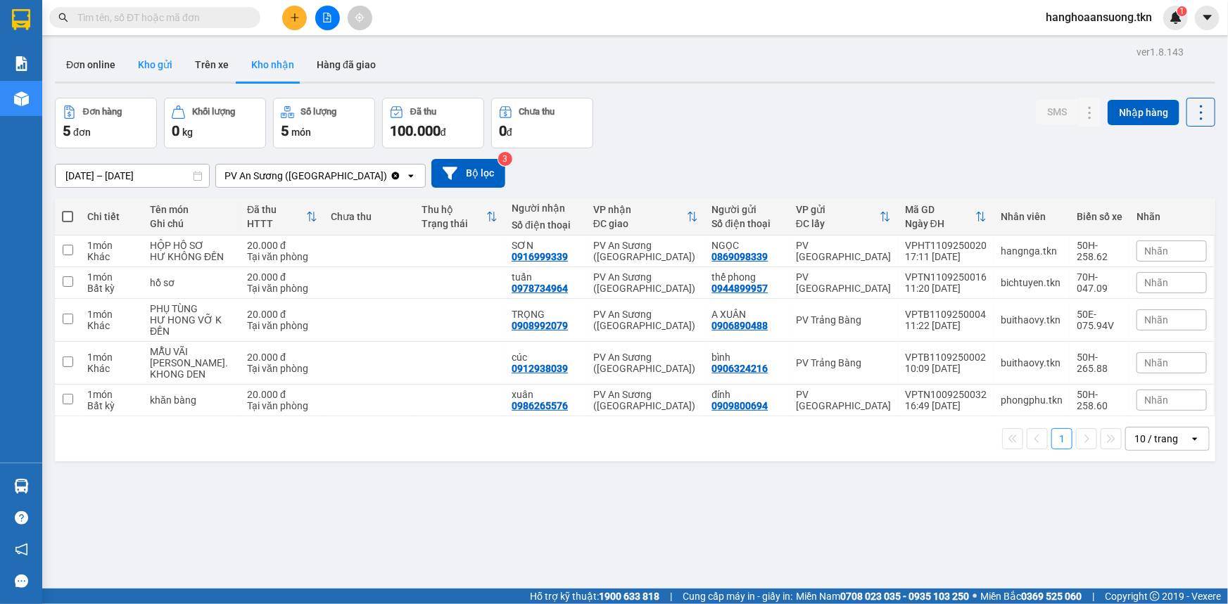
click at [158, 69] on button "Kho gửi" at bounding box center [155, 65] width 57 height 34
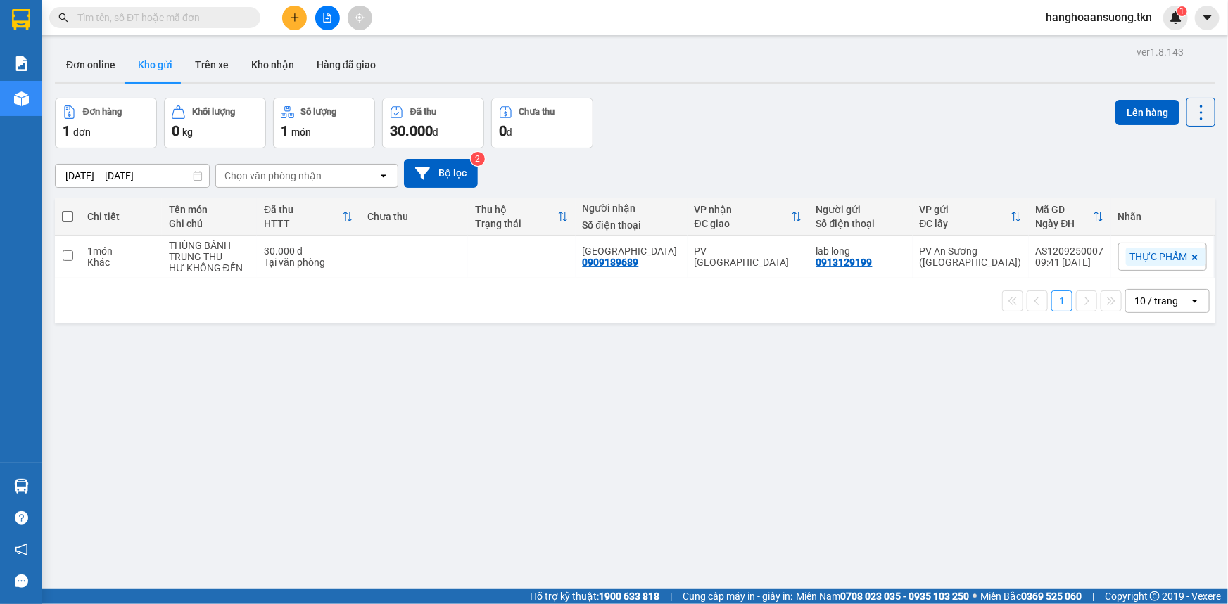
click at [204, 13] on input "text" at bounding box center [160, 17] width 166 height 15
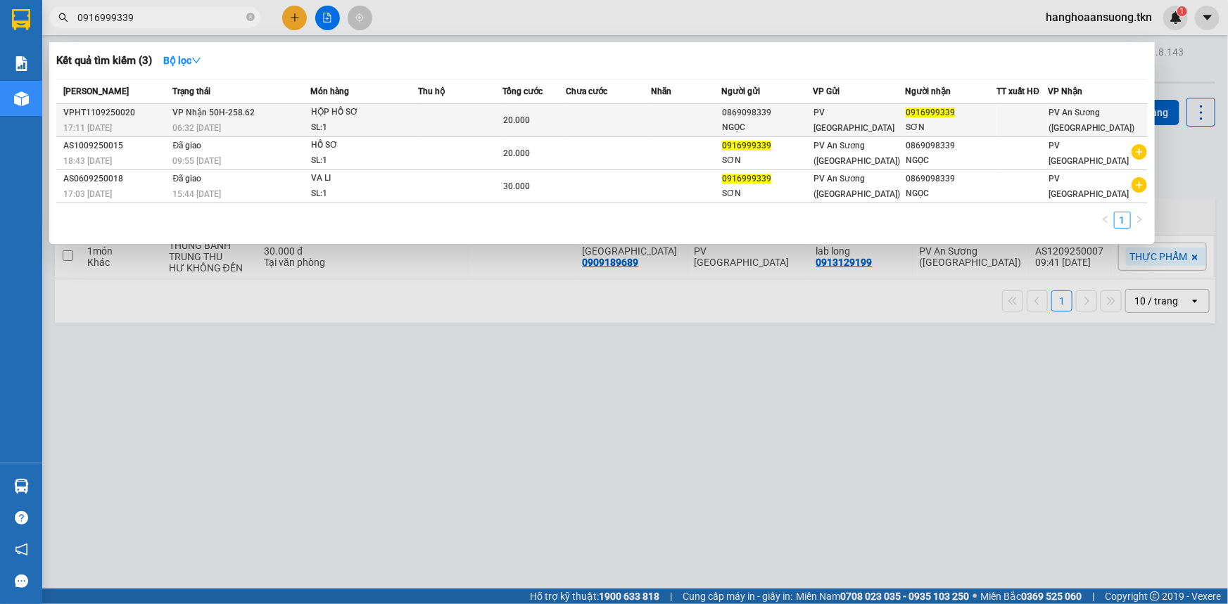
type input "0916999339"
click at [469, 127] on td at bounding box center [460, 120] width 84 height 33
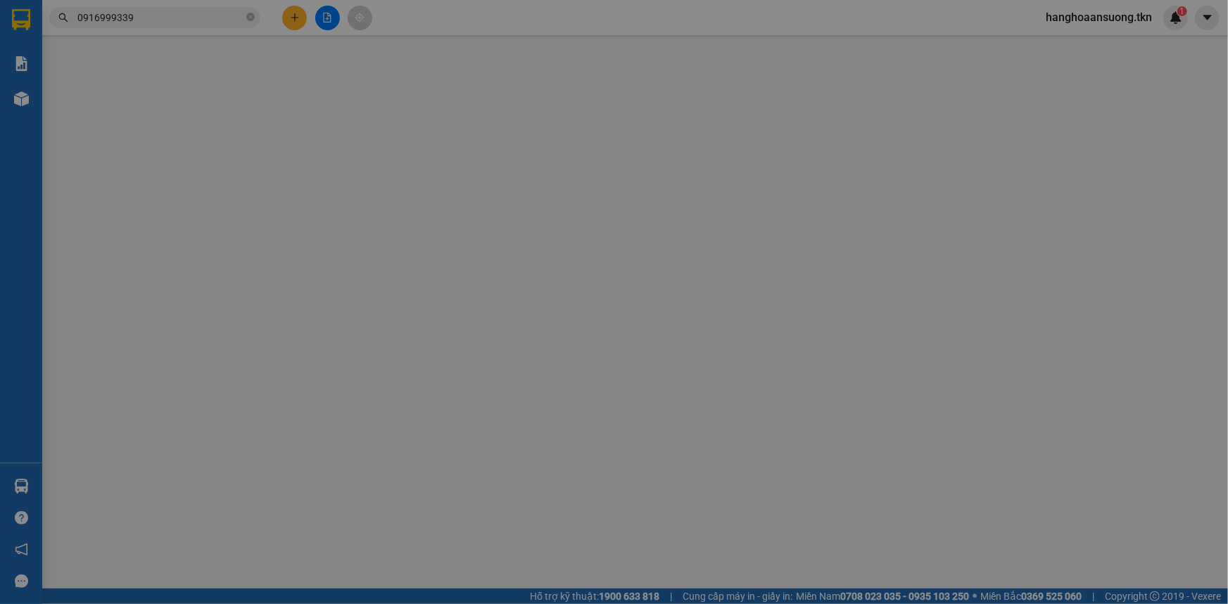
type input "0869098339"
type input "NGỌC"
type input "0916999339"
type input "SƠN"
type input "20.000"
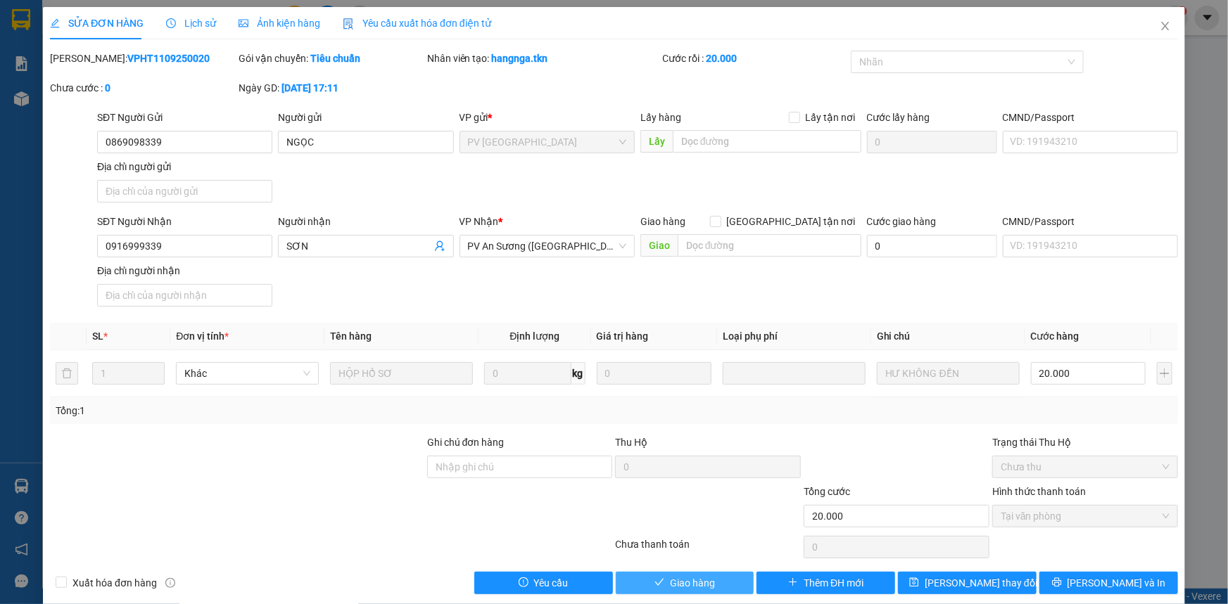
click at [737, 580] on button "Giao hàng" at bounding box center [685, 583] width 139 height 23
